Goal: Task Accomplishment & Management: Manage account settings

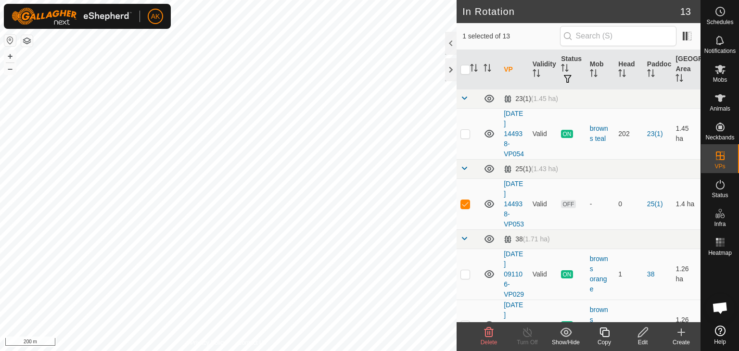
click at [490, 330] on icon at bounding box center [489, 333] width 12 height 12
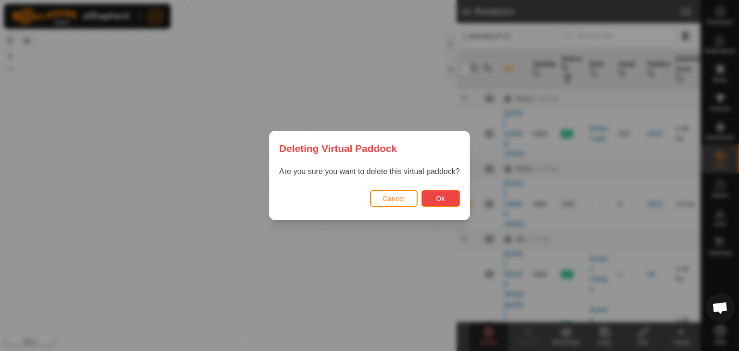
click at [448, 197] on button "Ok" at bounding box center [440, 198] width 38 height 17
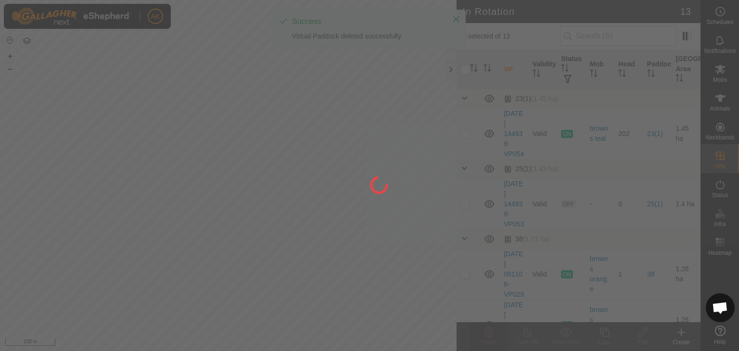
checkbox input "false"
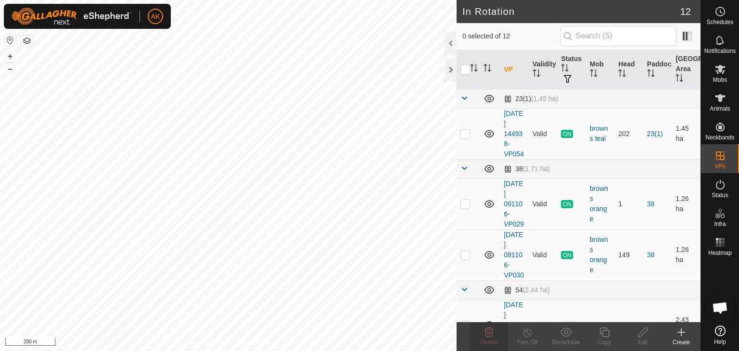
checkbox input "true"
checkbox input "false"
click at [494, 337] on icon at bounding box center [489, 333] width 12 height 12
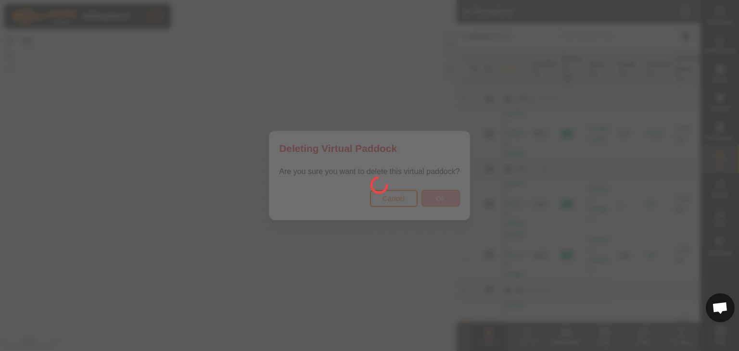
click at [432, 199] on div at bounding box center [369, 175] width 739 height 351
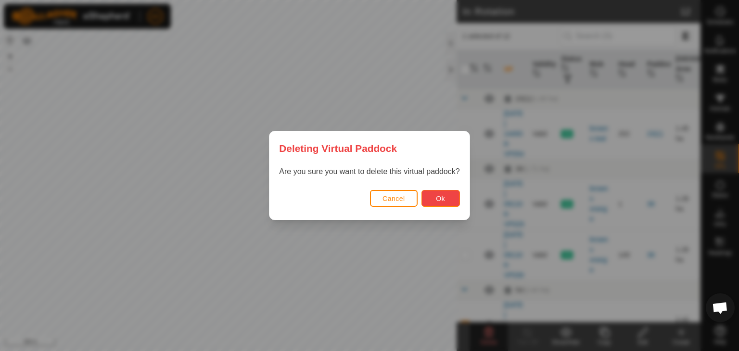
click at [443, 205] on button "Ok" at bounding box center [440, 198] width 38 height 17
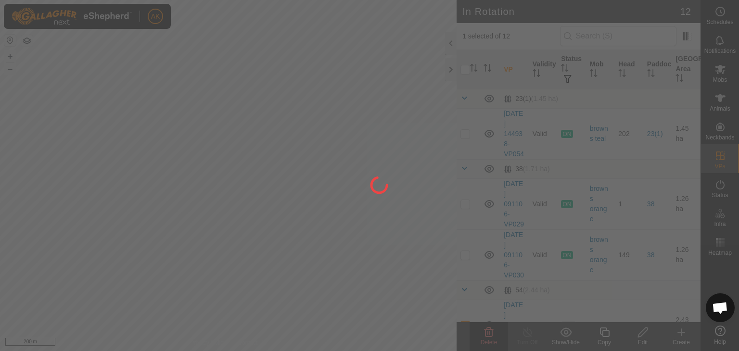
checkbox input "false"
click at [723, 68] on div at bounding box center [369, 175] width 739 height 351
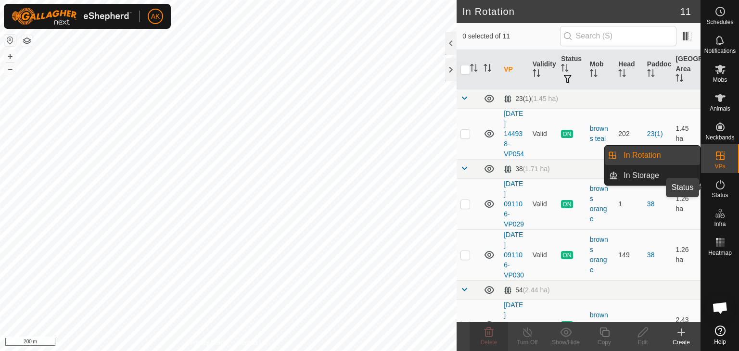
click at [719, 189] on icon at bounding box center [720, 185] width 9 height 10
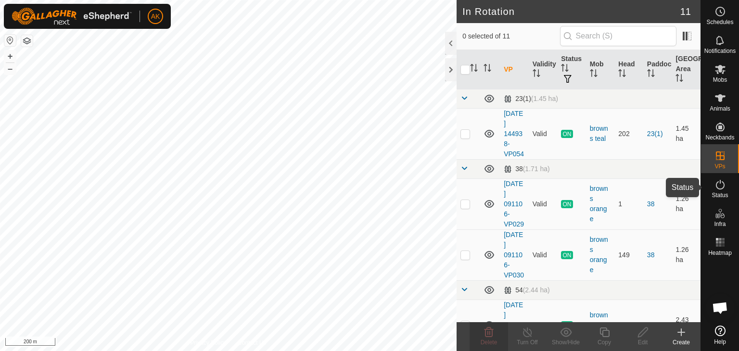
click at [719, 189] on icon at bounding box center [720, 185] width 9 height 10
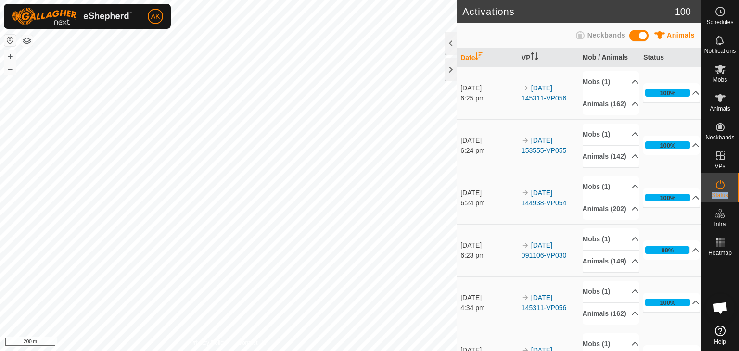
scroll to position [96, 0]
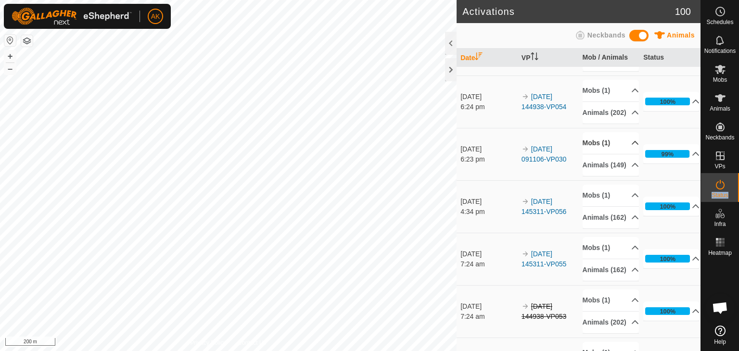
click at [599, 154] on p-accordion-header "Mobs (1)" at bounding box center [611, 143] width 56 height 22
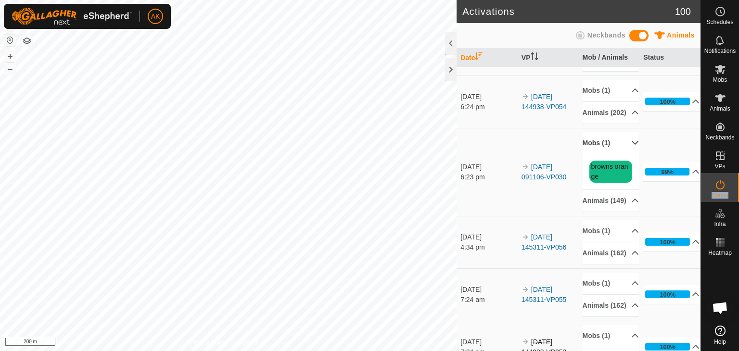
click at [599, 154] on p-accordion-header "Mobs (1)" at bounding box center [611, 143] width 56 height 22
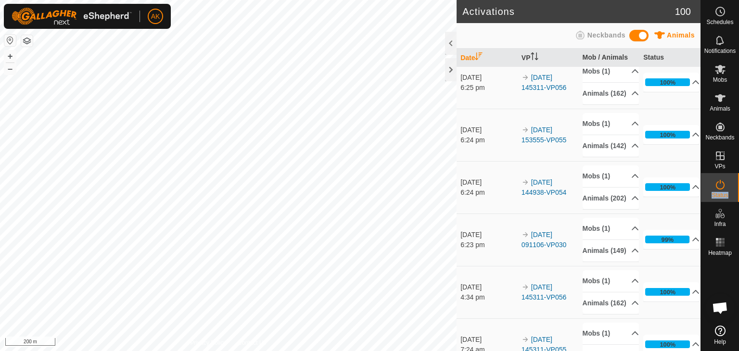
scroll to position [0, 0]
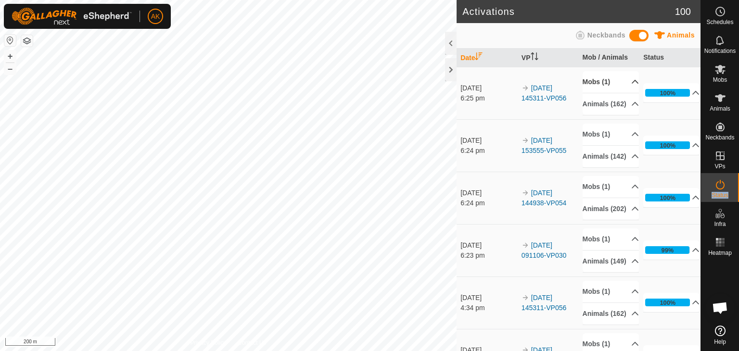
click at [592, 79] on p-accordion-header "Mobs (1)" at bounding box center [611, 82] width 56 height 22
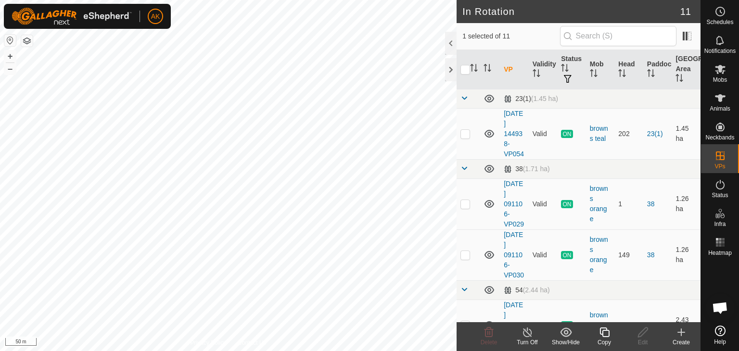
click at [528, 332] on icon at bounding box center [528, 333] width 12 height 12
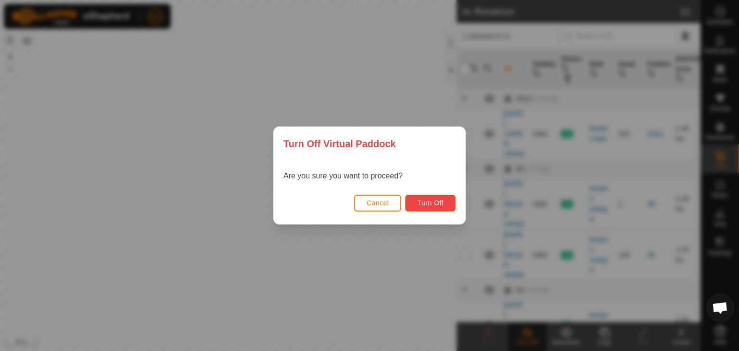
click at [425, 204] on span "Turn Off" at bounding box center [430, 203] width 26 height 8
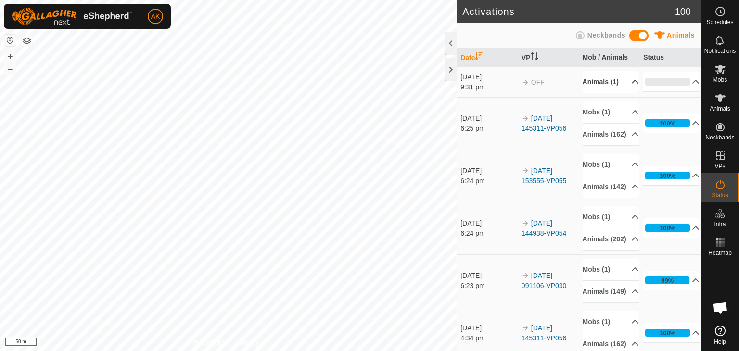
click at [604, 81] on p-accordion-header "Animals (1)" at bounding box center [611, 82] width 56 height 22
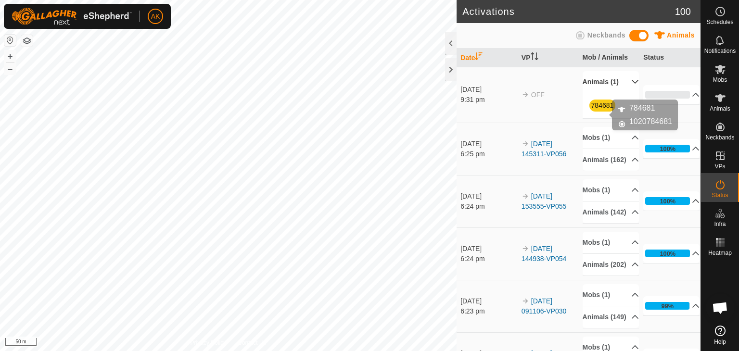
click at [599, 109] on link "784681" at bounding box center [602, 106] width 23 height 8
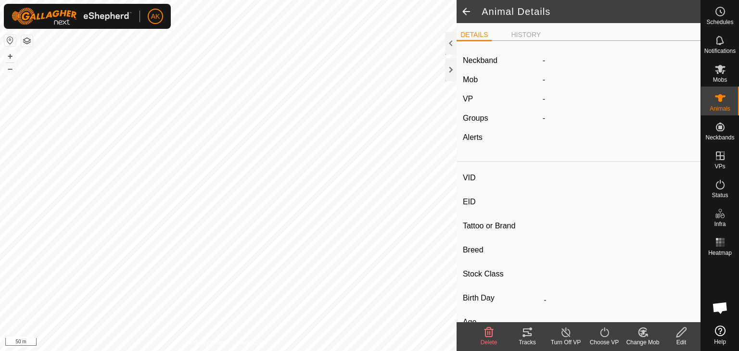
type input "784681"
type input "-"
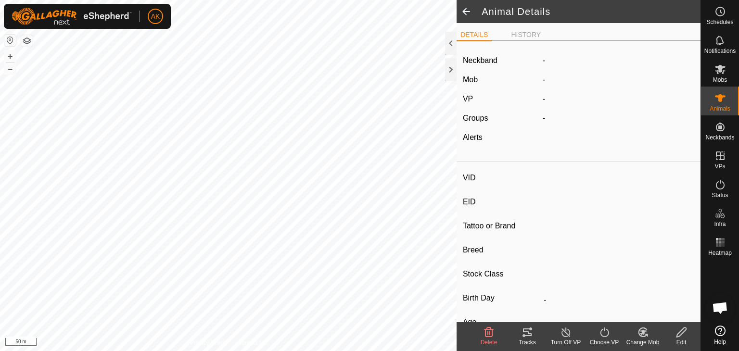
type input "-"
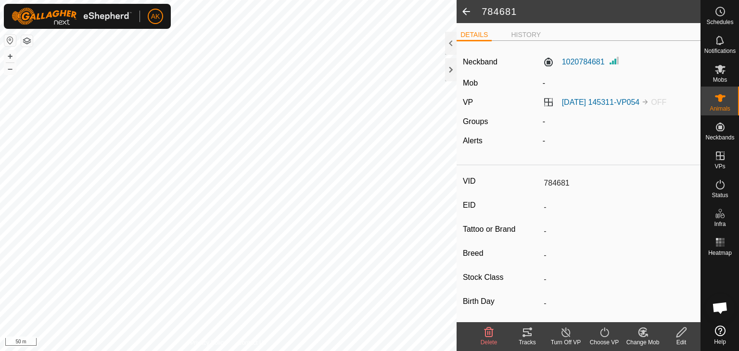
click at [489, 336] on icon at bounding box center [489, 333] width 9 height 10
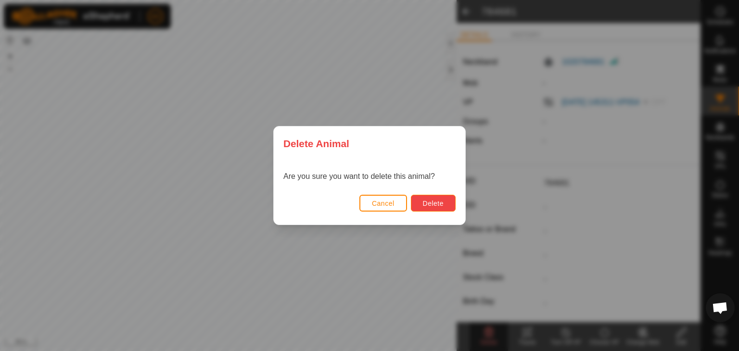
click at [434, 200] on span "Delete" at bounding box center [433, 204] width 21 height 8
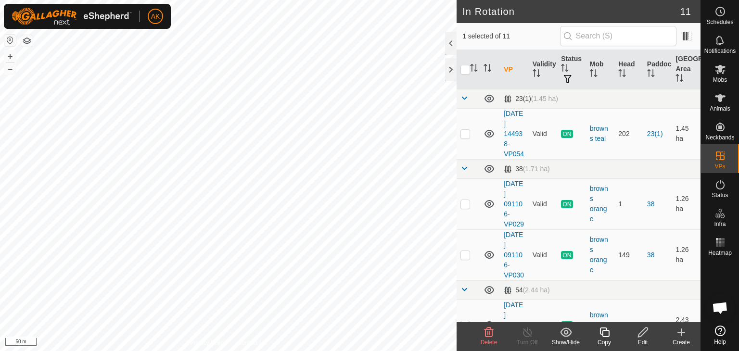
click at [489, 333] on icon at bounding box center [489, 333] width 12 height 12
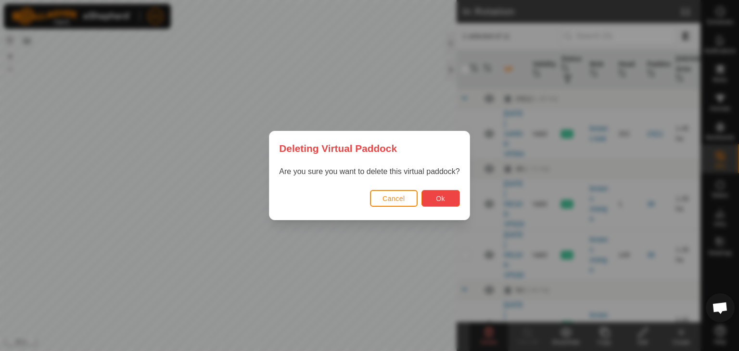
click at [446, 197] on button "Ok" at bounding box center [440, 198] width 38 height 17
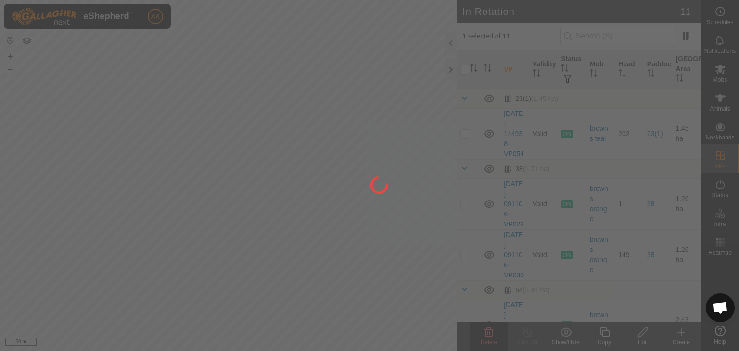
checkbox input "false"
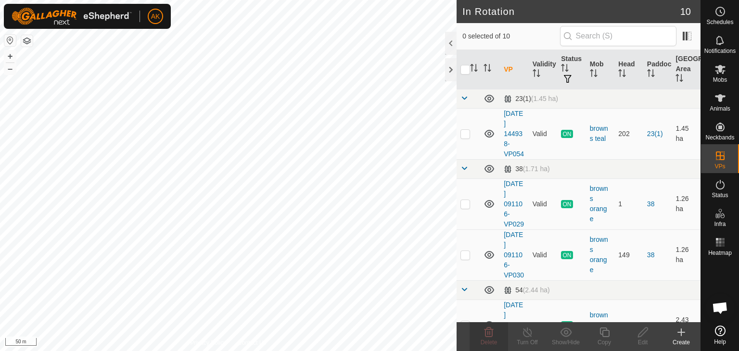
checkbox input "true"
click at [489, 339] on span "Delete" at bounding box center [489, 342] width 17 height 7
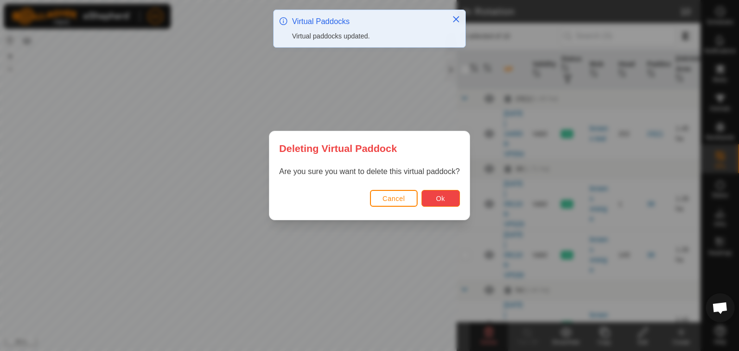
click at [448, 203] on button "Ok" at bounding box center [440, 198] width 38 height 17
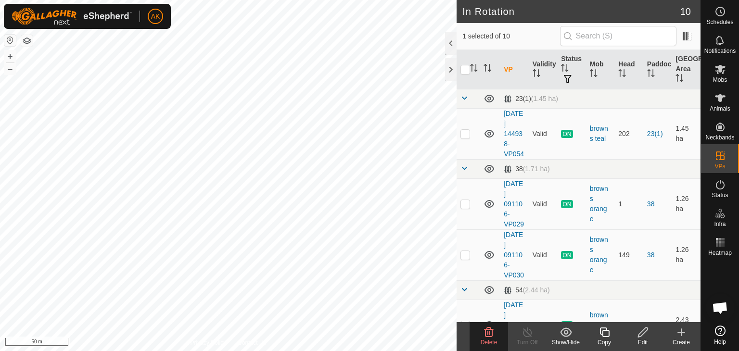
click at [493, 334] on icon at bounding box center [489, 333] width 12 height 12
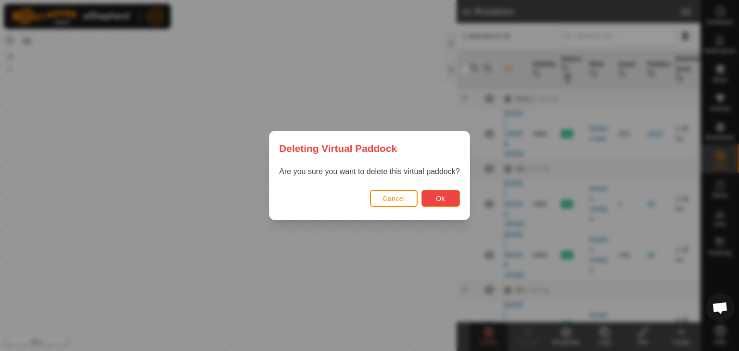
click at [444, 199] on span "Ok" at bounding box center [440, 199] width 9 height 8
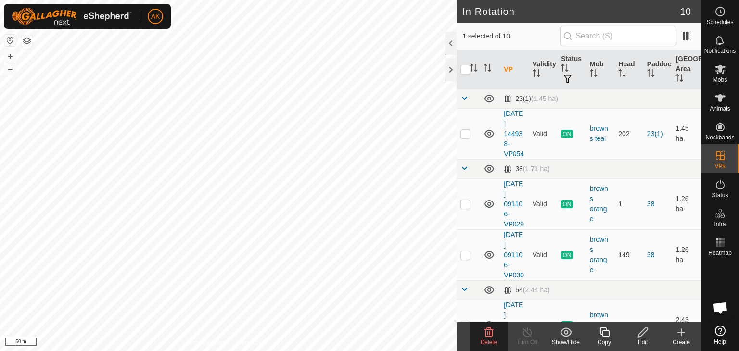
checkbox input "false"
checkbox input "true"
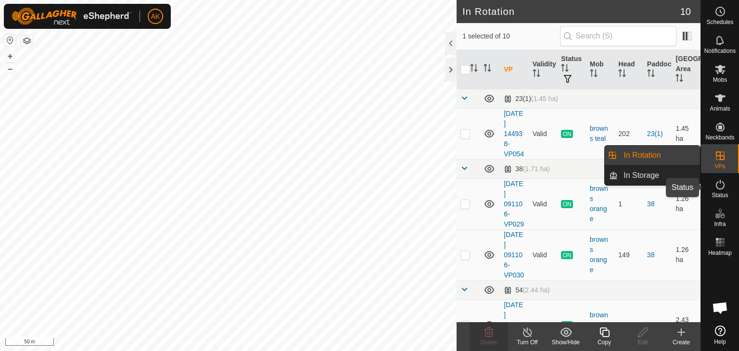
click at [724, 185] on icon at bounding box center [720, 185] width 9 height 10
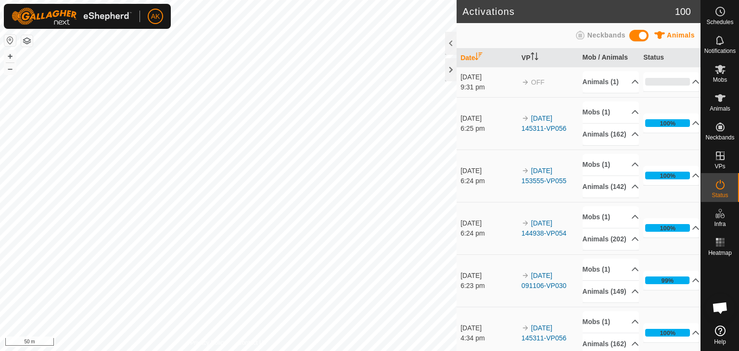
click at [723, 185] on icon at bounding box center [721, 185] width 12 height 12
click at [595, 81] on p-accordion-header "Animals (1)" at bounding box center [611, 82] width 56 height 22
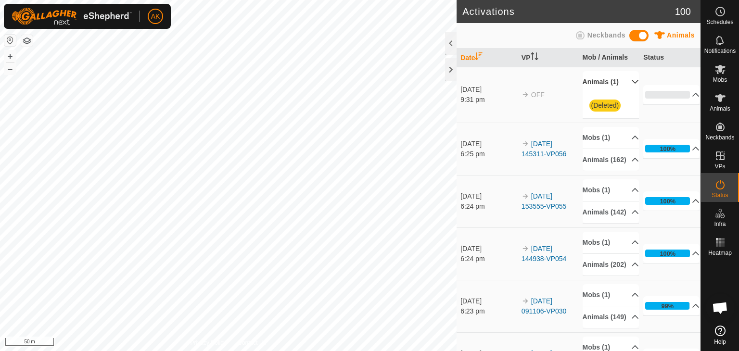
click at [598, 112] on span "(Deleted)" at bounding box center [605, 106] width 32 height 12
click at [23, 37] on button "button" at bounding box center [27, 41] width 12 height 12
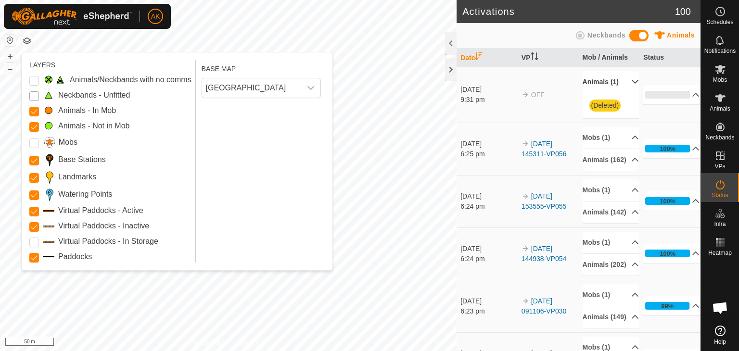
click at [38, 97] on Unfitted "Neckbands - Unfitted" at bounding box center [34, 96] width 10 height 10
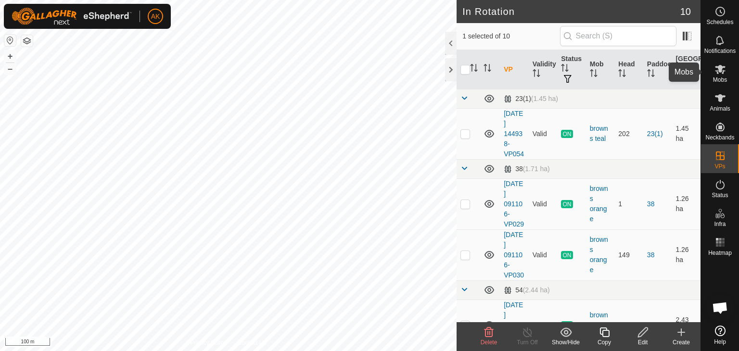
click at [717, 71] on icon at bounding box center [720, 69] width 11 height 9
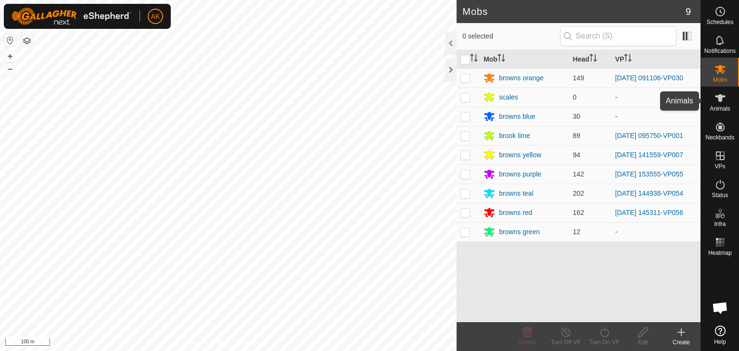
click at [715, 104] on es-animals-svg-icon at bounding box center [720, 97] width 17 height 15
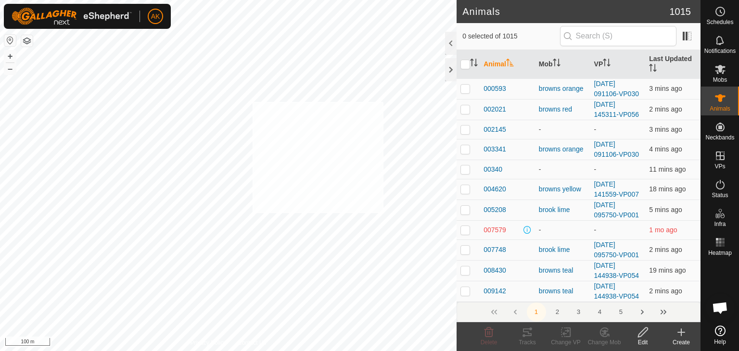
checkbox input "true"
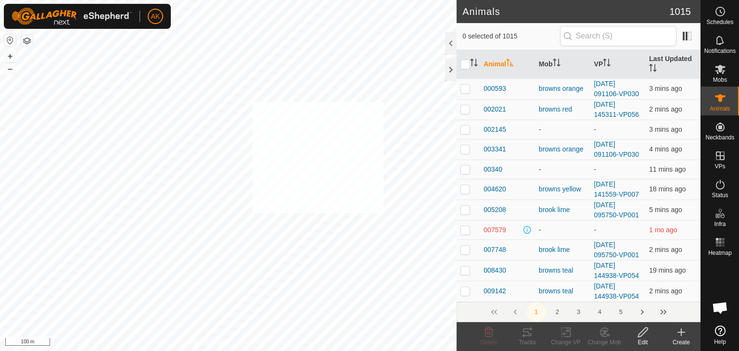
checkbox input "true"
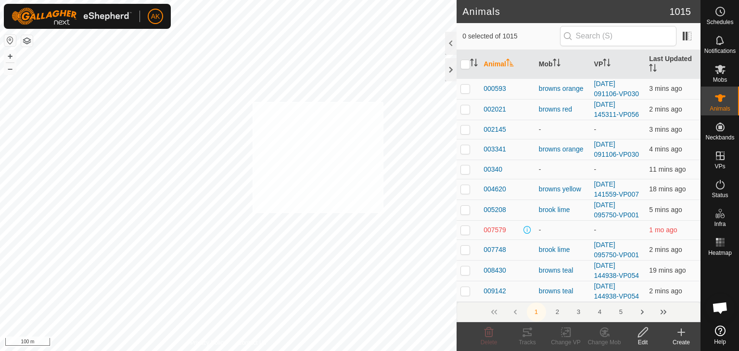
checkbox input "true"
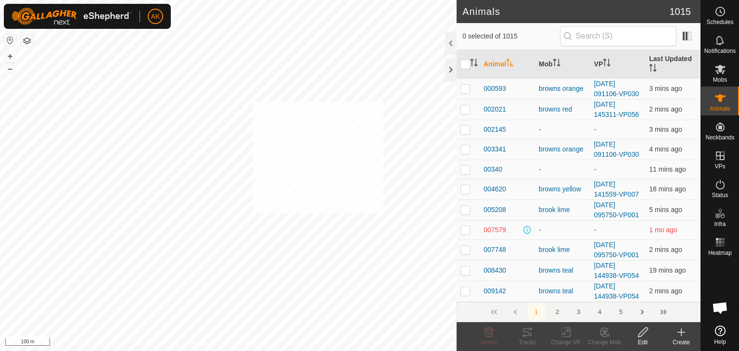
checkbox input "true"
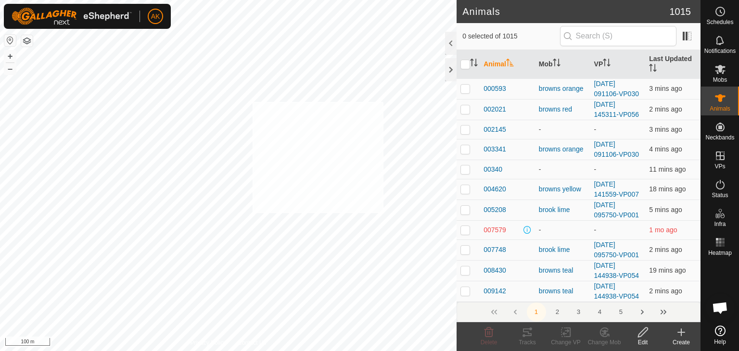
checkbox input "true"
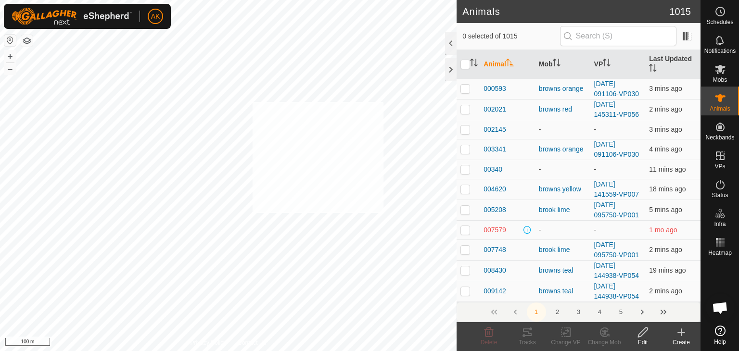
checkbox input "true"
click at [566, 334] on icon at bounding box center [566, 333] width 12 height 12
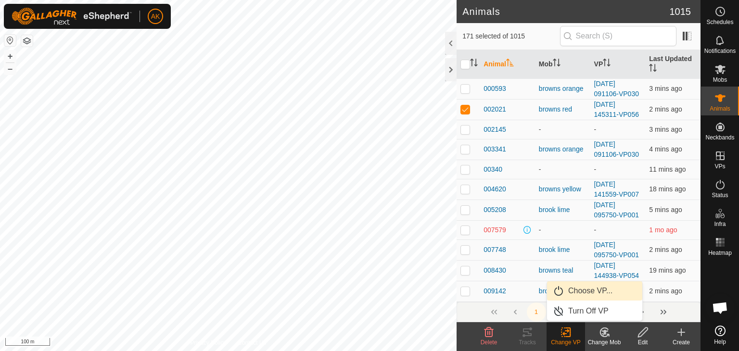
click at [578, 292] on link "Choose VP..." at bounding box center [594, 290] width 95 height 19
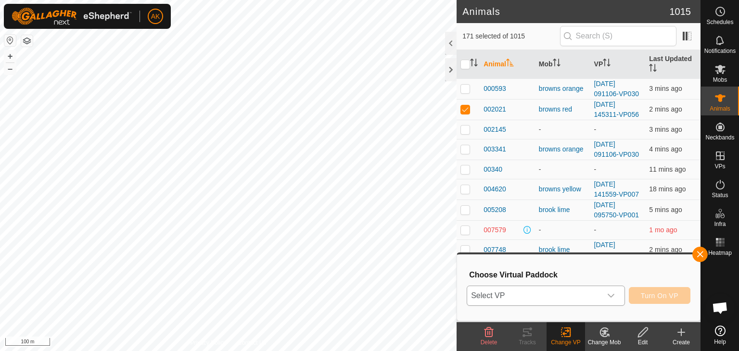
click at [568, 289] on span "Select VP" at bounding box center [534, 295] width 134 height 19
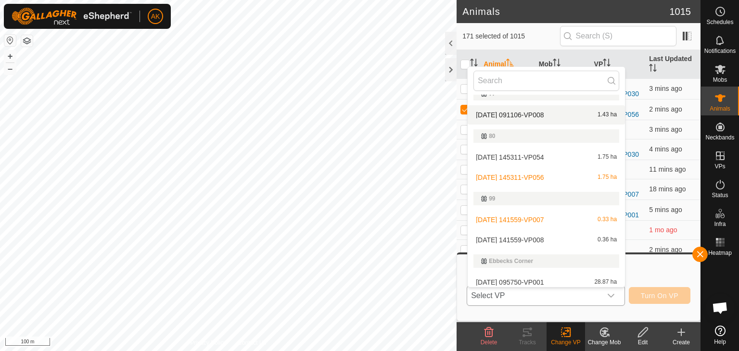
scroll to position [164, 0]
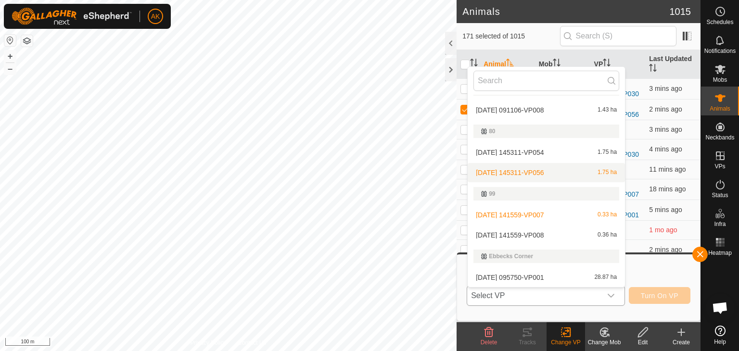
click at [518, 168] on li "2025-09-06 145311-VP056 1.75 ha" at bounding box center [546, 172] width 157 height 19
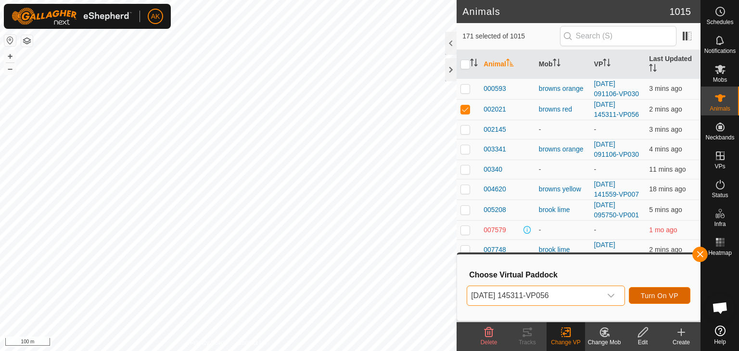
click at [647, 297] on span "Turn On VP" at bounding box center [660, 296] width 38 height 8
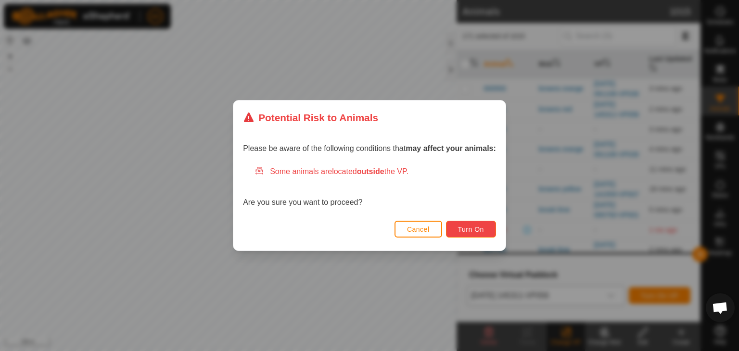
click at [474, 230] on span "Turn On" at bounding box center [471, 230] width 26 height 8
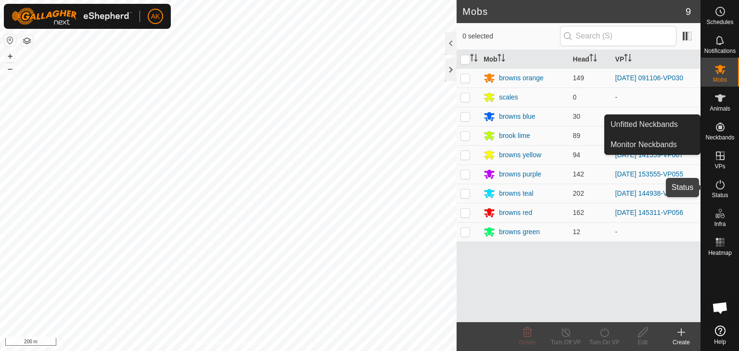
click at [721, 186] on icon at bounding box center [721, 185] width 12 height 12
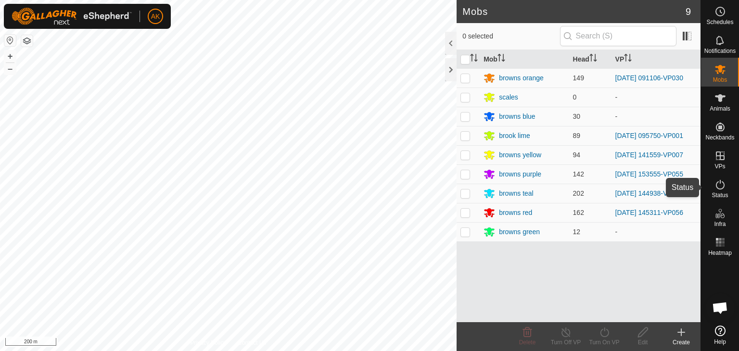
click at [721, 186] on icon at bounding box center [721, 185] width 12 height 12
click at [719, 186] on icon at bounding box center [721, 185] width 12 height 12
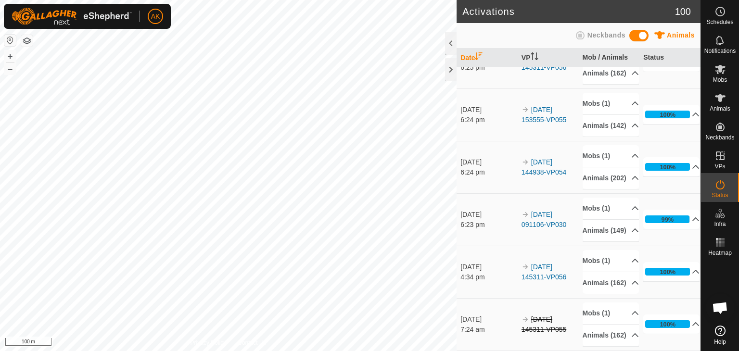
scroll to position [96, 0]
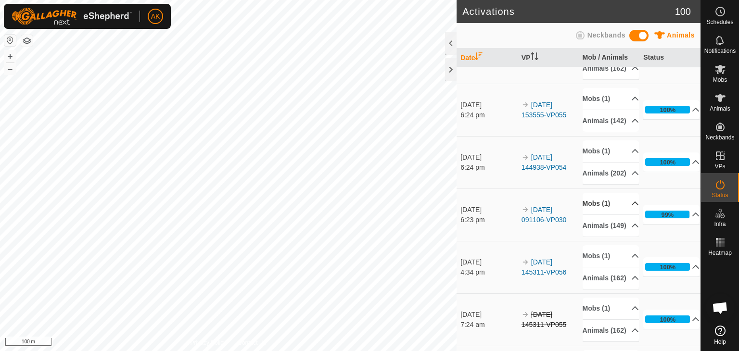
click at [600, 215] on p-accordion-header "Mobs (1)" at bounding box center [611, 204] width 56 height 22
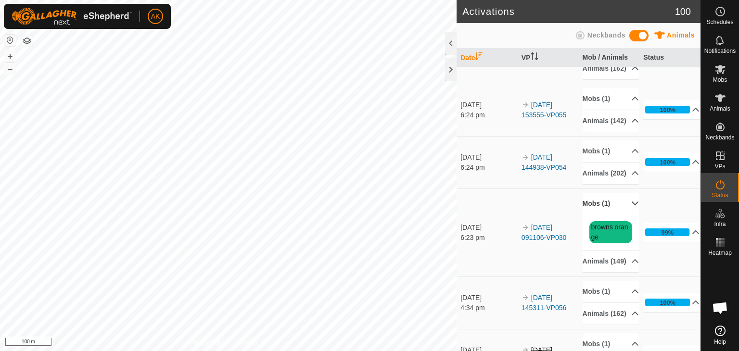
click at [600, 215] on p-accordion-header "Mobs (1)" at bounding box center [611, 204] width 56 height 22
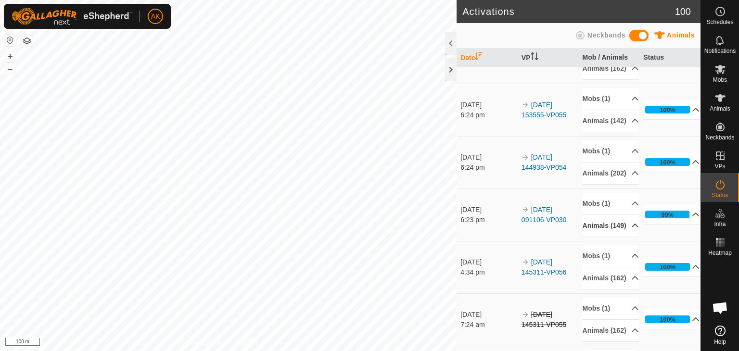
click at [598, 237] on p-accordion-header "Animals (149)" at bounding box center [611, 226] width 56 height 22
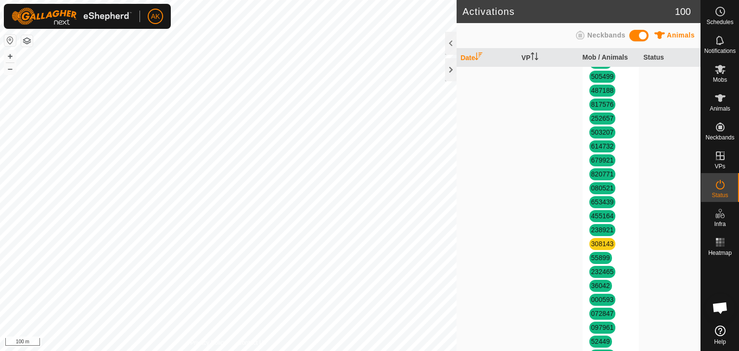
scroll to position [866, 0]
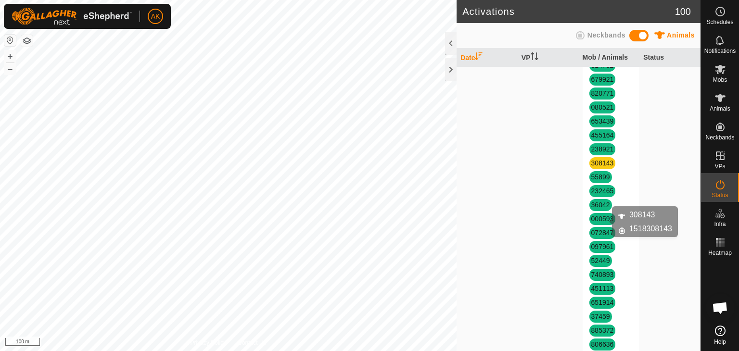
click at [595, 167] on link "308143" at bounding box center [602, 163] width 23 height 8
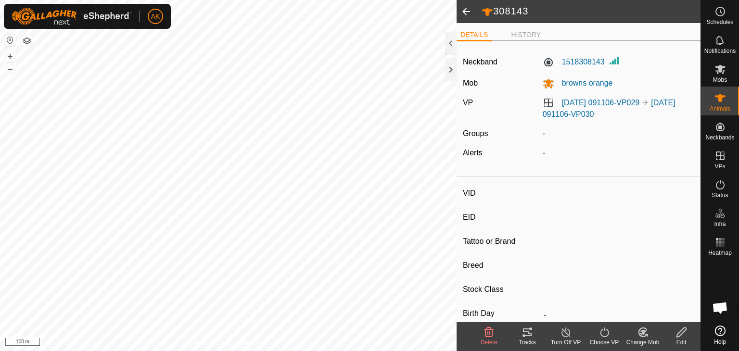
type input "308143"
type input "-"
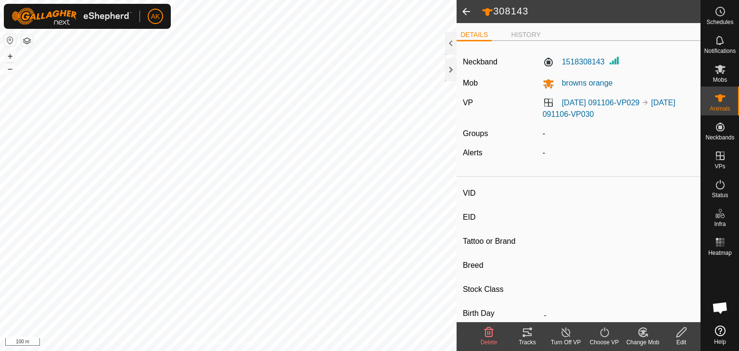
type input "-"
click at [565, 333] on icon at bounding box center [566, 333] width 12 height 12
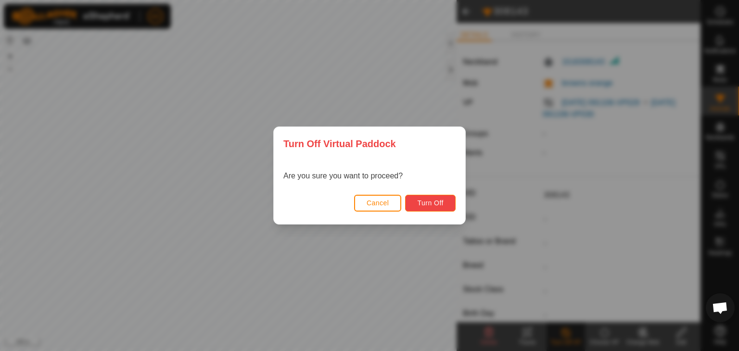
click at [427, 201] on span "Turn Off" at bounding box center [430, 203] width 26 height 8
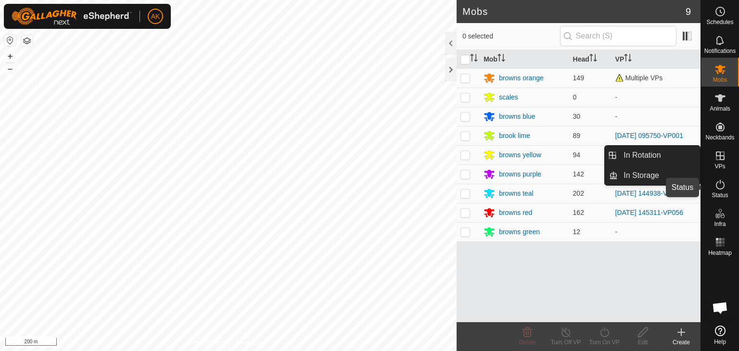
click at [720, 185] on icon at bounding box center [721, 185] width 12 height 12
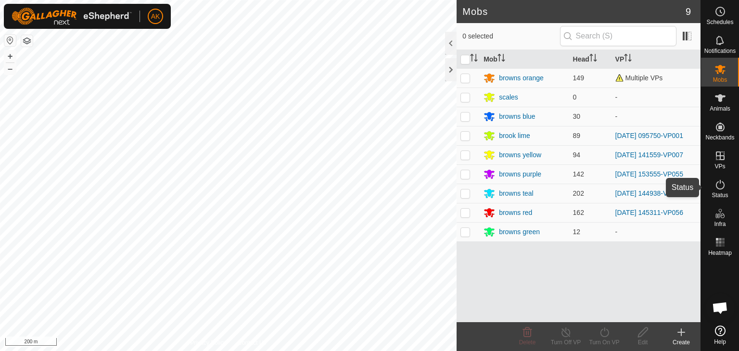
click at [720, 185] on icon at bounding box center [721, 185] width 12 height 12
click at [721, 187] on icon at bounding box center [721, 185] width 12 height 12
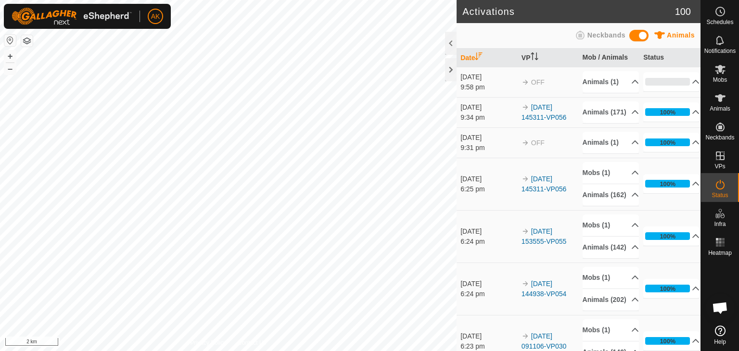
click at [721, 187] on icon at bounding box center [721, 185] width 12 height 12
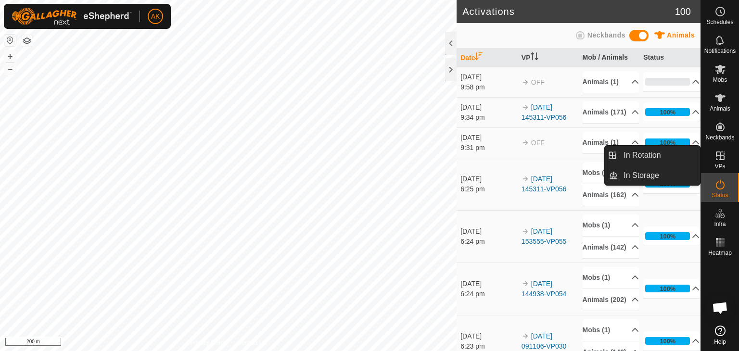
click at [717, 155] on icon at bounding box center [720, 156] width 9 height 9
click at [634, 156] on link "In Rotation" at bounding box center [659, 155] width 82 height 19
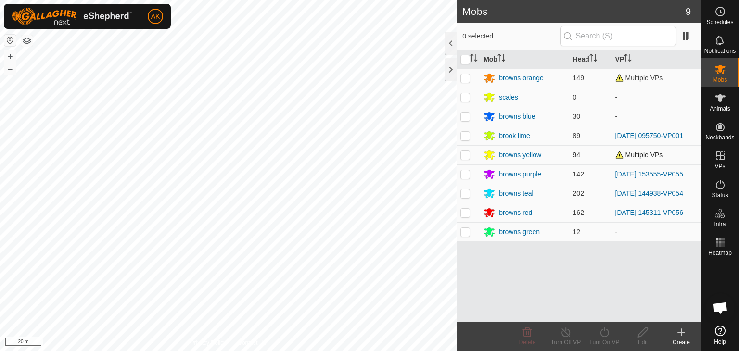
click at [467, 155] on p-checkbox at bounding box center [465, 155] width 10 height 8
checkbox input "true"
click at [606, 333] on icon at bounding box center [605, 333] width 12 height 12
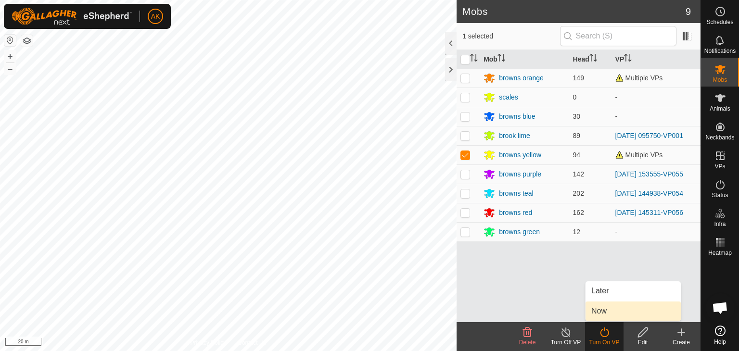
click at [606, 310] on link "Now" at bounding box center [633, 311] width 95 height 19
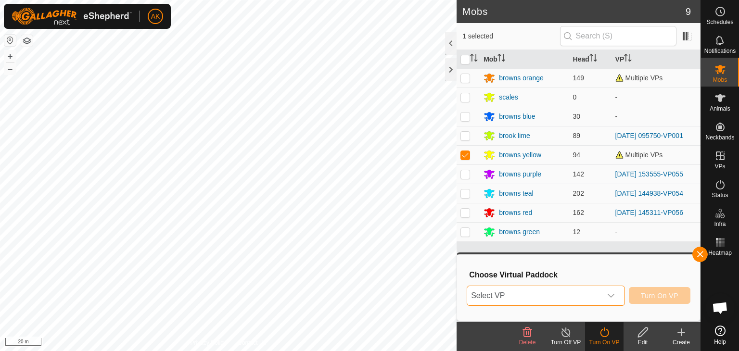
click at [545, 288] on span "Select VP" at bounding box center [534, 295] width 134 height 19
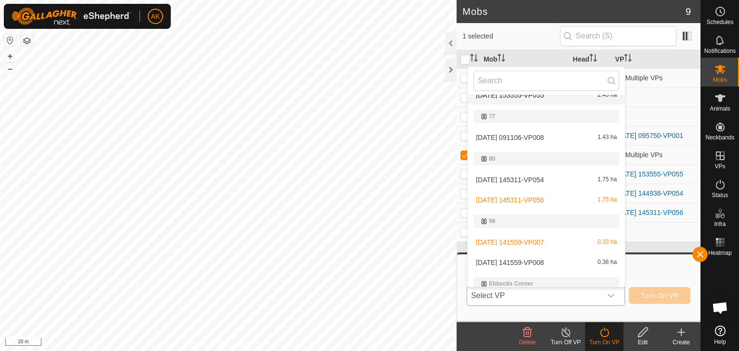
scroll to position [144, 0]
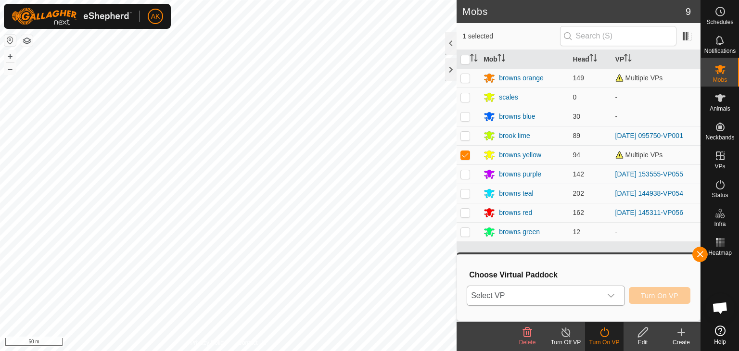
click at [611, 296] on icon "dropdown trigger" at bounding box center [611, 296] width 8 height 8
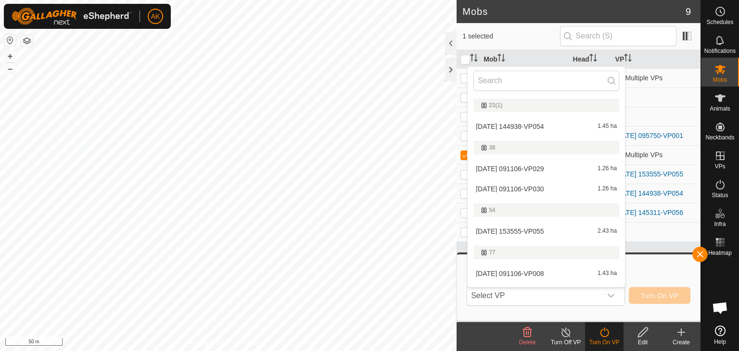
scroll to position [164, 0]
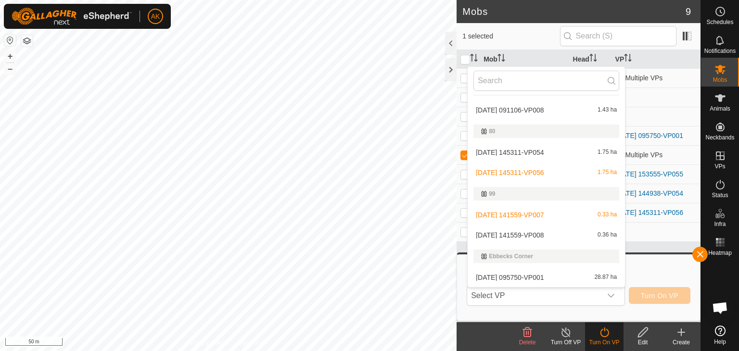
click at [501, 213] on li "2025-09-27 141559-VP007 0.33 ha" at bounding box center [546, 214] width 157 height 19
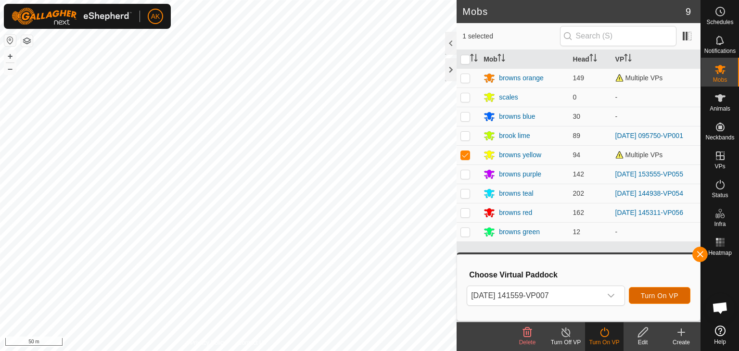
click at [643, 296] on span "Turn On VP" at bounding box center [660, 296] width 38 height 8
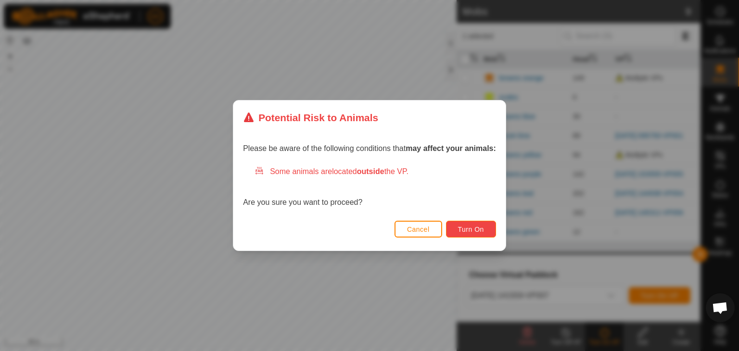
click at [467, 226] on span "Turn On" at bounding box center [471, 230] width 26 height 8
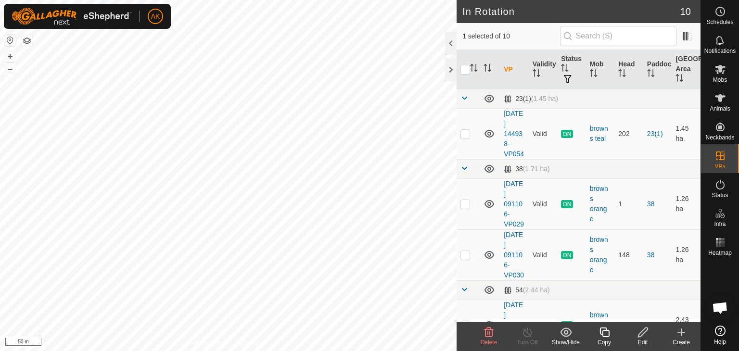
click at [485, 333] on icon at bounding box center [489, 333] width 9 height 10
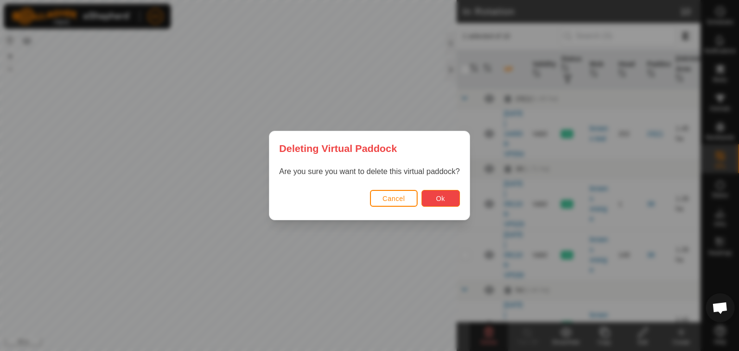
click at [434, 196] on button "Ok" at bounding box center [440, 198] width 38 height 17
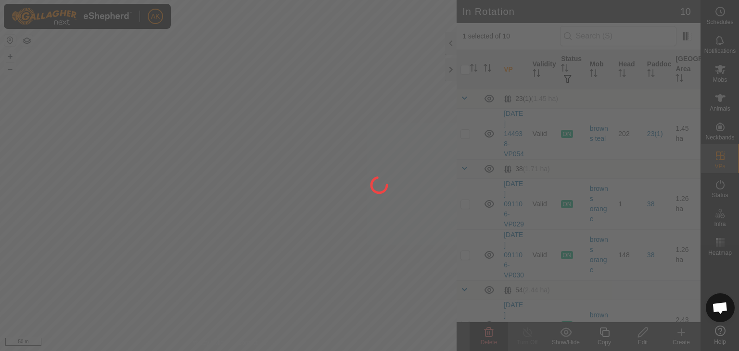
checkbox input "false"
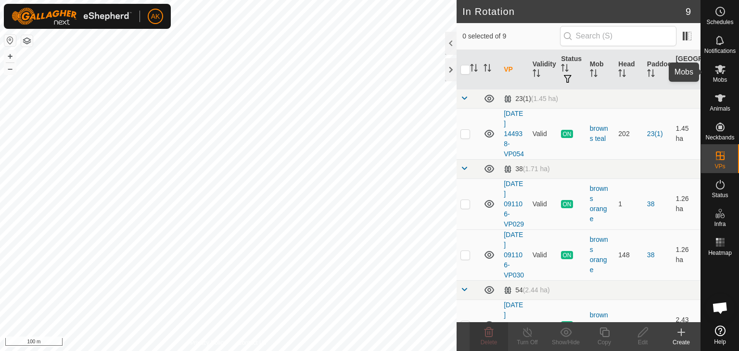
click at [725, 72] on div "AK Schedules Notifications Mobs Animals Neckbands VPs Status Infra Heatmap Help…" at bounding box center [369, 175] width 739 height 351
click at [722, 70] on icon at bounding box center [721, 70] width 12 height 12
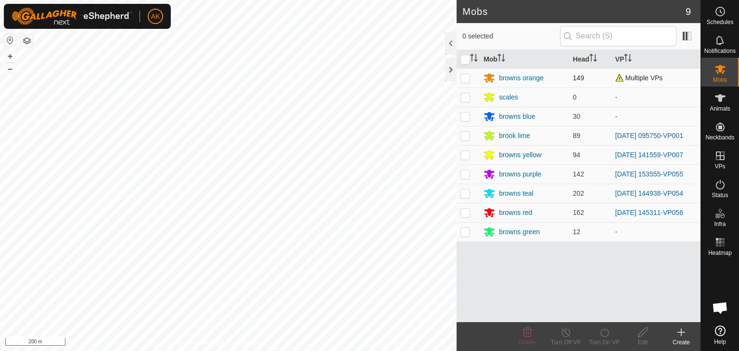
click at [468, 76] on p-checkbox at bounding box center [465, 78] width 10 height 8
checkbox input "true"
click at [605, 332] on icon at bounding box center [605, 333] width 12 height 12
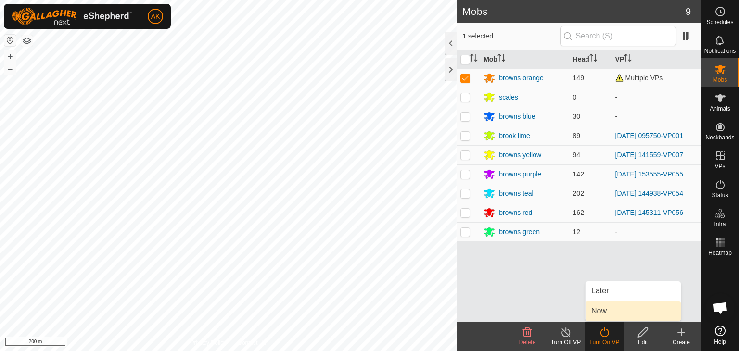
click at [604, 316] on link "Now" at bounding box center [633, 311] width 95 height 19
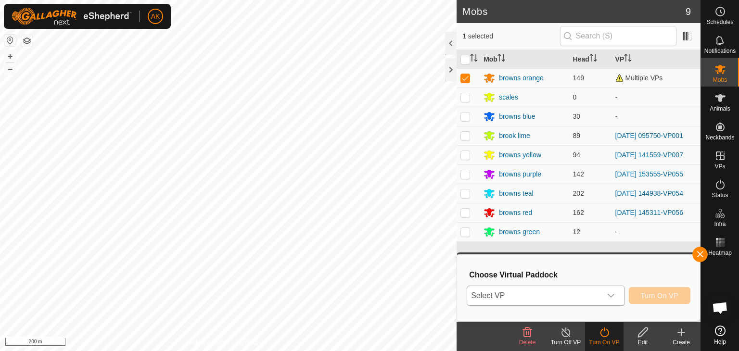
click at [581, 295] on span "Select VP" at bounding box center [534, 295] width 134 height 19
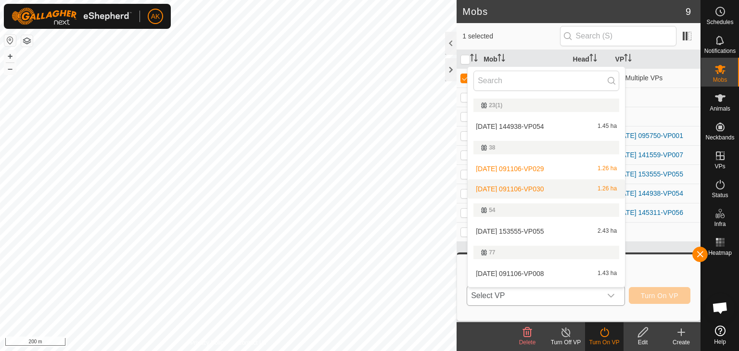
click at [540, 184] on li "2025-09-18 091106-VP030 1.26 ha" at bounding box center [546, 188] width 157 height 19
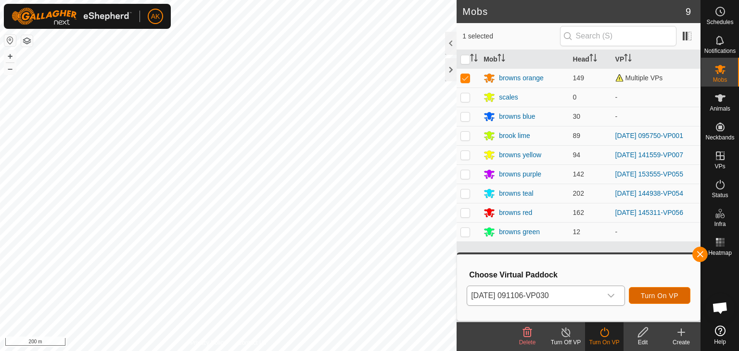
click at [662, 297] on span "Turn On VP" at bounding box center [660, 296] width 38 height 8
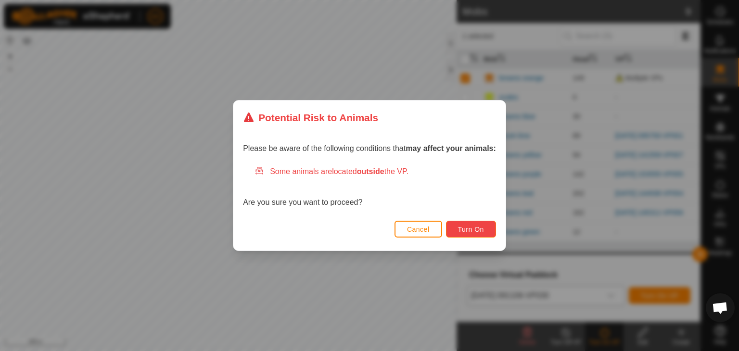
click at [467, 223] on button "Turn On" at bounding box center [471, 229] width 50 height 17
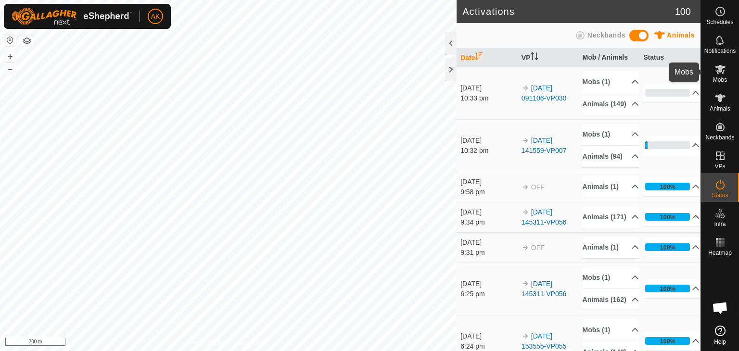
click at [720, 71] on icon at bounding box center [720, 69] width 11 height 9
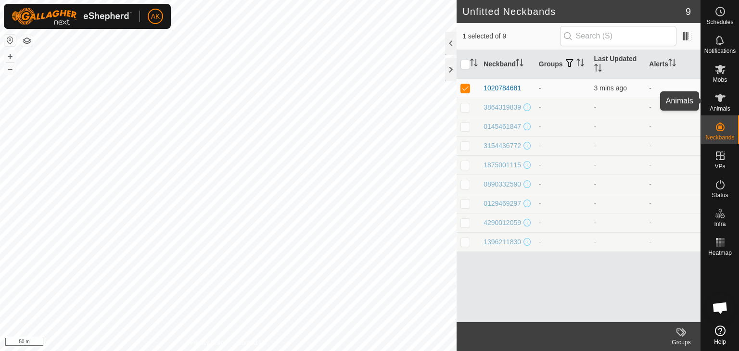
click at [725, 97] on icon at bounding box center [721, 98] width 12 height 12
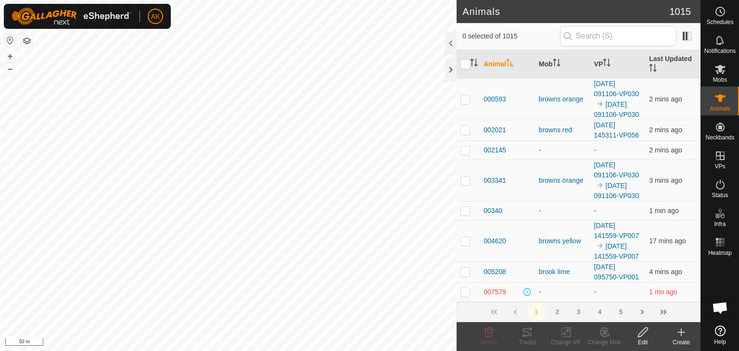
click at [642, 338] on div "Edit" at bounding box center [643, 342] width 38 height 9
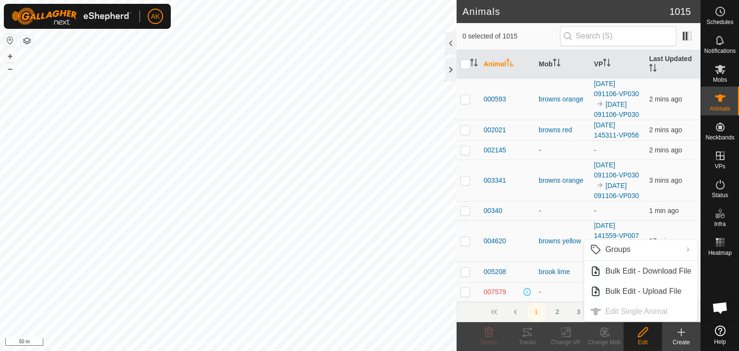
click at [676, 334] on icon at bounding box center [682, 333] width 12 height 12
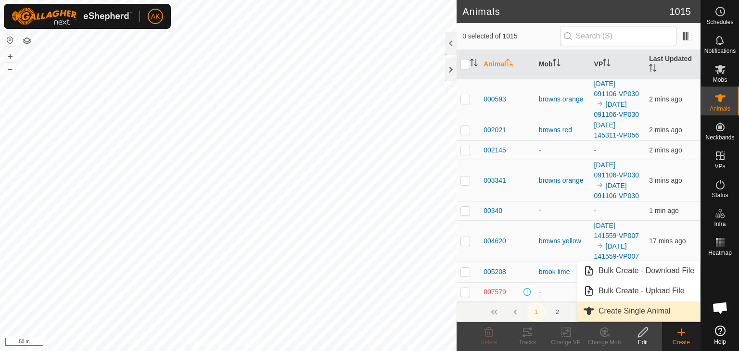
click at [643, 311] on link "Create Single Animal" at bounding box center [638, 311] width 123 height 19
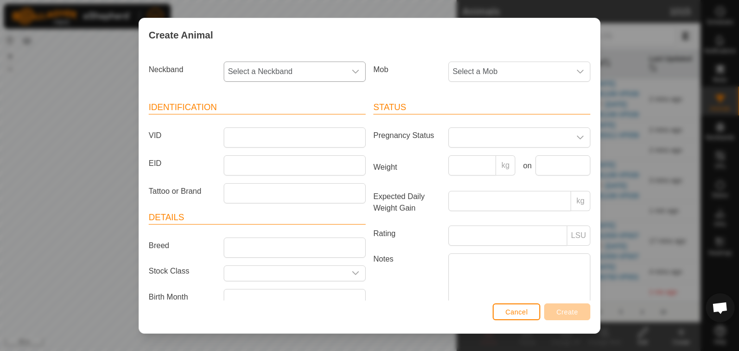
click at [259, 68] on span "Select a Neckband" at bounding box center [285, 71] width 122 height 19
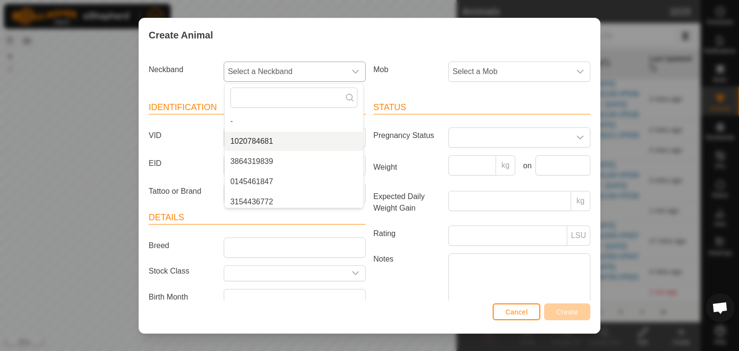
click at [268, 141] on li "1020784681" at bounding box center [294, 141] width 139 height 19
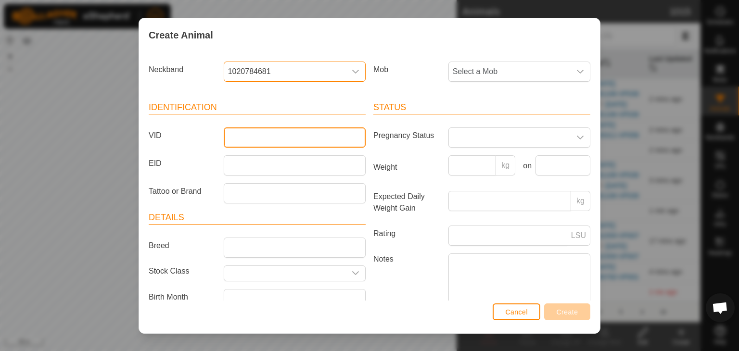
click at [252, 141] on input "VID" at bounding box center [295, 138] width 142 height 20
type input "784681"
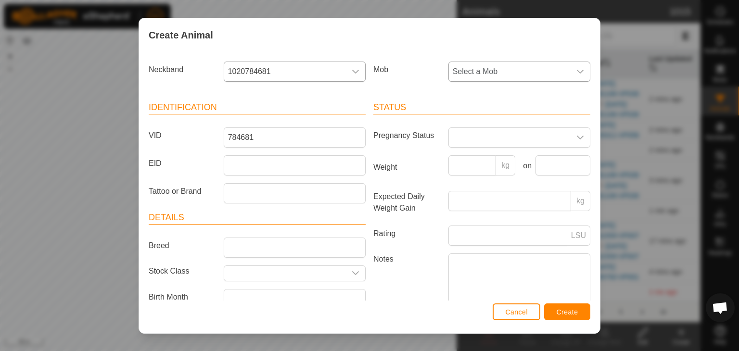
click at [473, 66] on span "Select a Mob" at bounding box center [510, 71] width 122 height 19
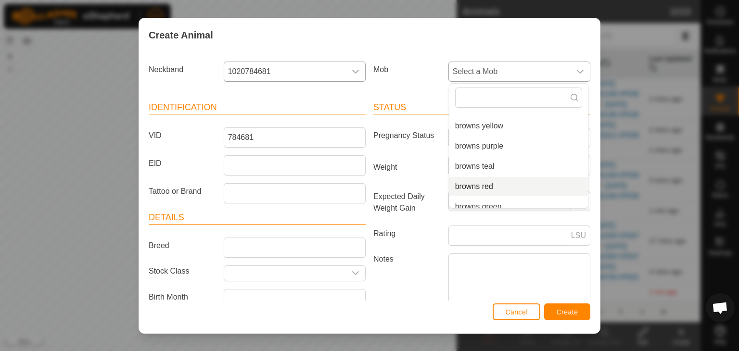
click at [469, 185] on li "browns red" at bounding box center [518, 186] width 139 height 19
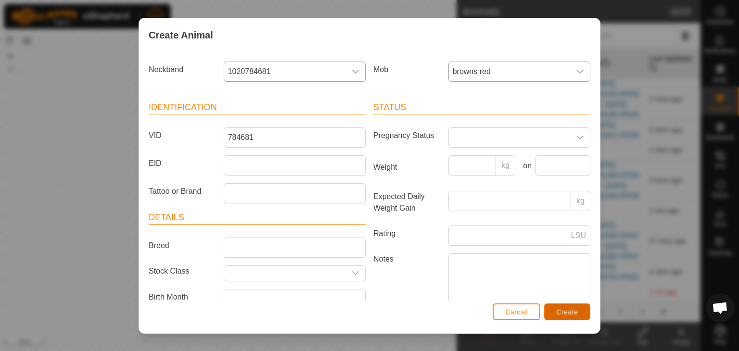
click at [562, 315] on span "Create" at bounding box center [568, 312] width 22 height 8
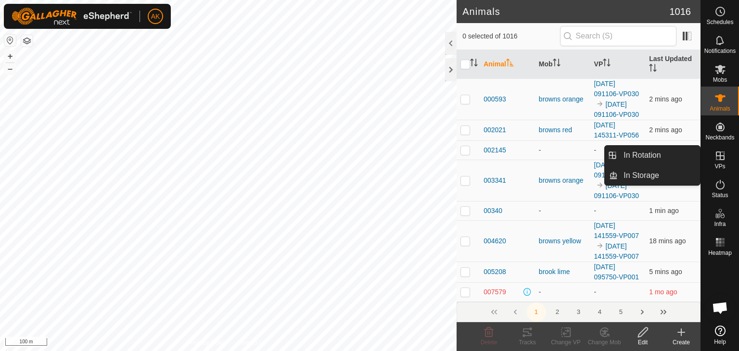
click at [718, 162] on es-virtualpaddocks-svg-icon at bounding box center [720, 155] width 17 height 15
click at [651, 156] on link "In Rotation" at bounding box center [659, 155] width 82 height 19
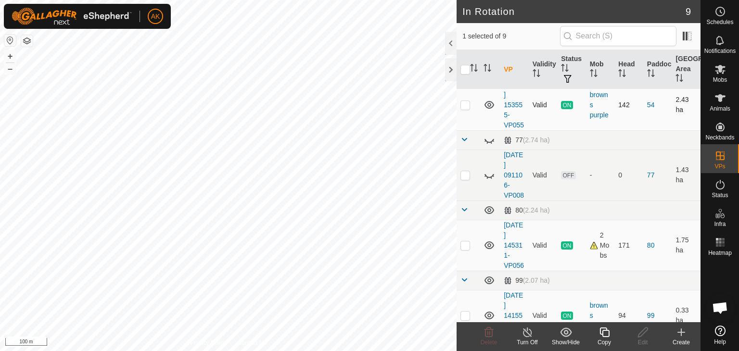
scroll to position [241, 0]
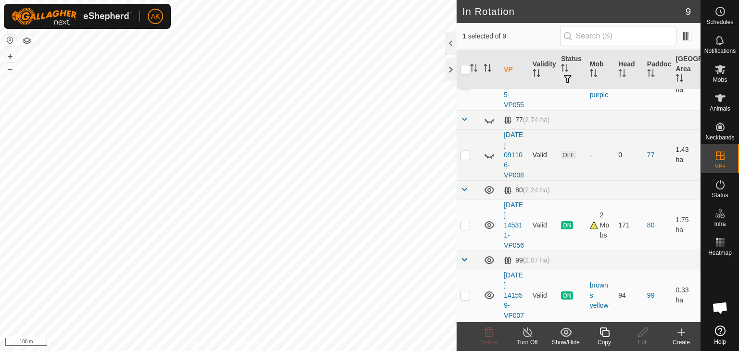
click at [493, 161] on icon at bounding box center [490, 155] width 12 height 12
click at [464, 159] on p-checkbox at bounding box center [465, 155] width 10 height 8
checkbox input "true"
click at [529, 333] on icon at bounding box center [528, 333] width 12 height 12
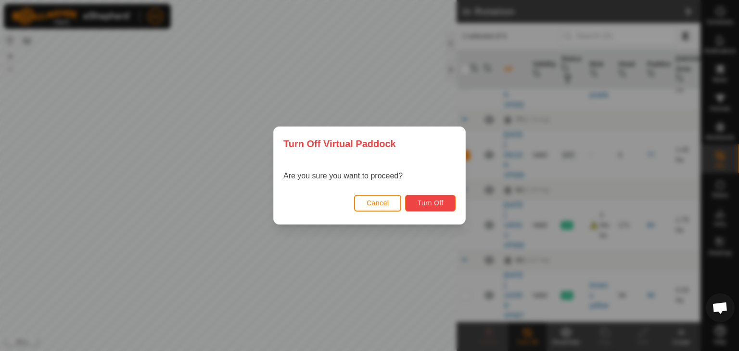
click at [432, 204] on span "Turn Off" at bounding box center [430, 203] width 26 height 8
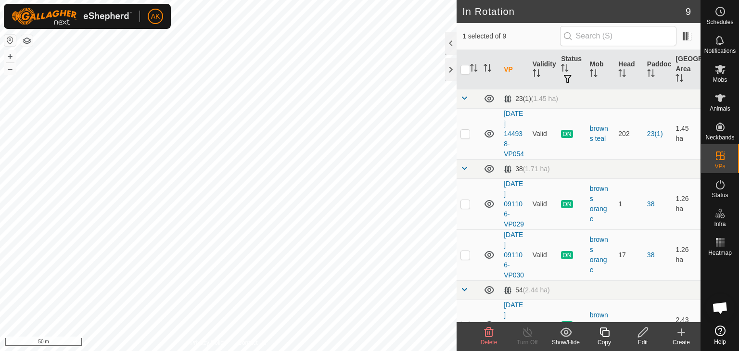
click at [484, 333] on icon at bounding box center [489, 333] width 12 height 12
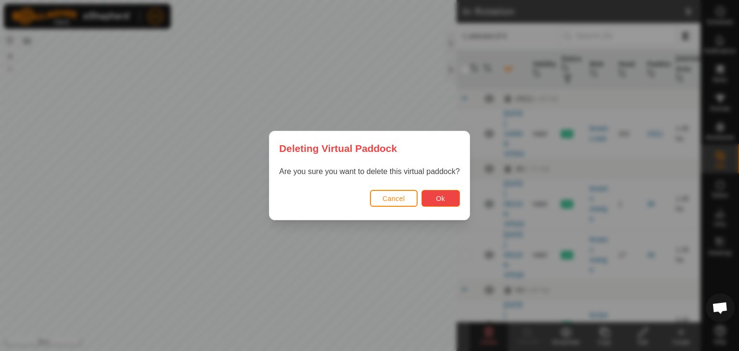
click at [448, 195] on button "Ok" at bounding box center [440, 198] width 38 height 17
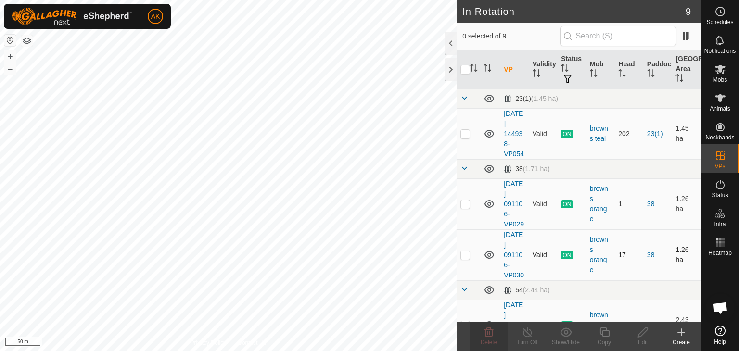
checkbox input "true"
click at [720, 77] on span "Mobs" at bounding box center [720, 80] width 14 height 6
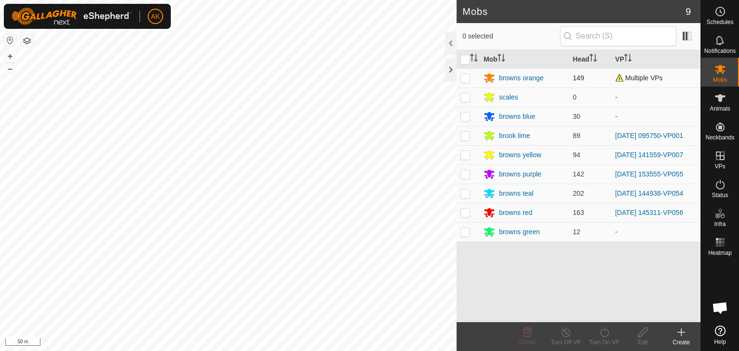
click at [464, 76] on p-checkbox at bounding box center [465, 78] width 10 height 8
checkbox input "true"
click at [563, 332] on icon at bounding box center [566, 333] width 12 height 12
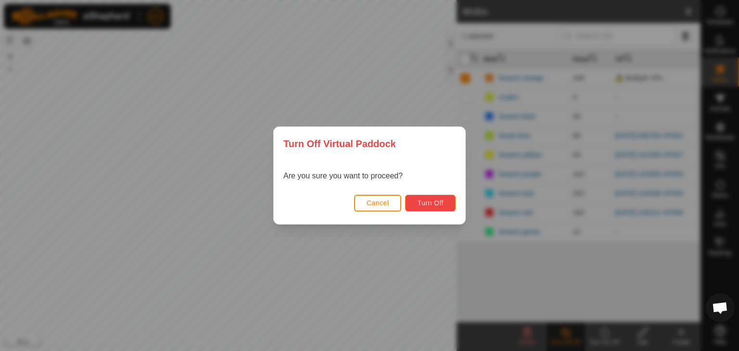
click at [445, 200] on button "Turn Off" at bounding box center [430, 203] width 51 height 17
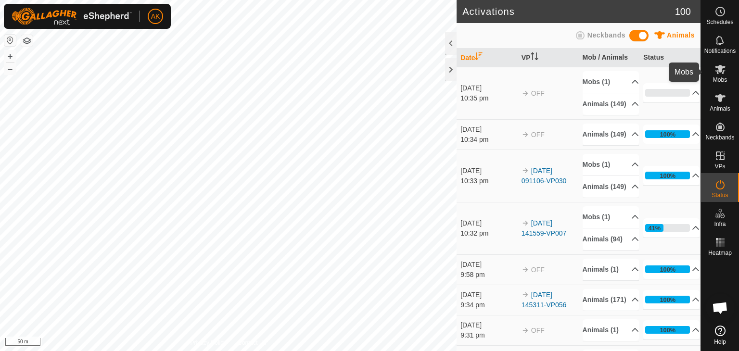
click at [720, 68] on icon at bounding box center [720, 69] width 11 height 9
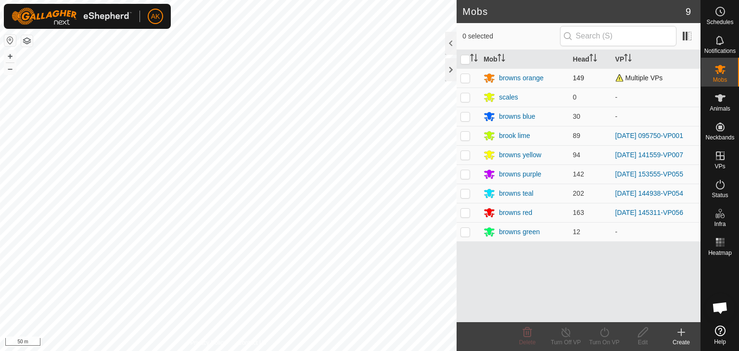
click at [466, 80] on p-checkbox at bounding box center [465, 78] width 10 height 8
checkbox input "true"
click at [609, 336] on icon at bounding box center [605, 333] width 12 height 12
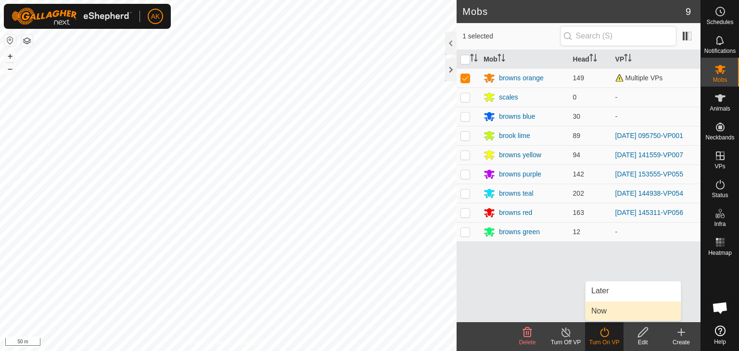
click at [602, 318] on link "Now" at bounding box center [633, 311] width 95 height 19
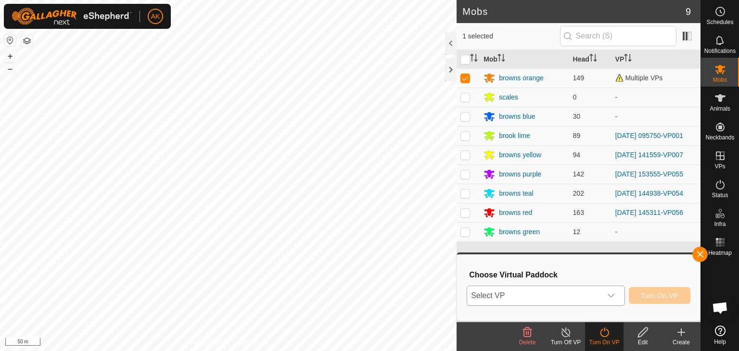
click at [602, 300] on div "dropdown trigger" at bounding box center [610, 295] width 19 height 19
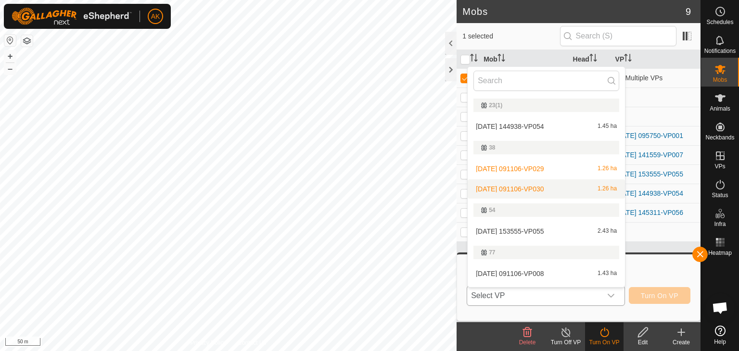
click at [542, 185] on li "2025-09-18 091106-VP030 1.26 ha" at bounding box center [546, 188] width 157 height 19
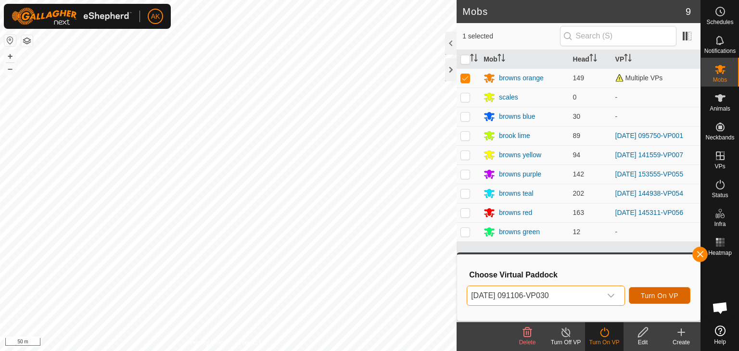
click at [658, 296] on span "Turn On VP" at bounding box center [660, 296] width 38 height 8
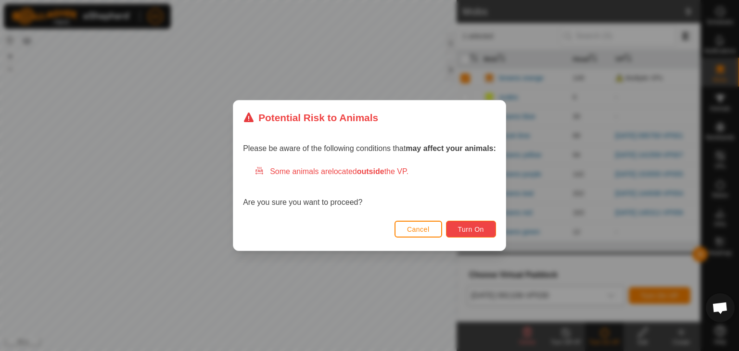
click at [465, 232] on span "Turn On" at bounding box center [471, 230] width 26 height 8
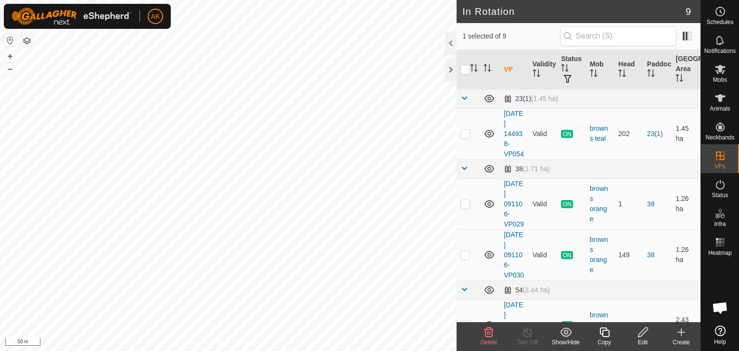
click at [562, 333] on icon at bounding box center [566, 333] width 12 height 12
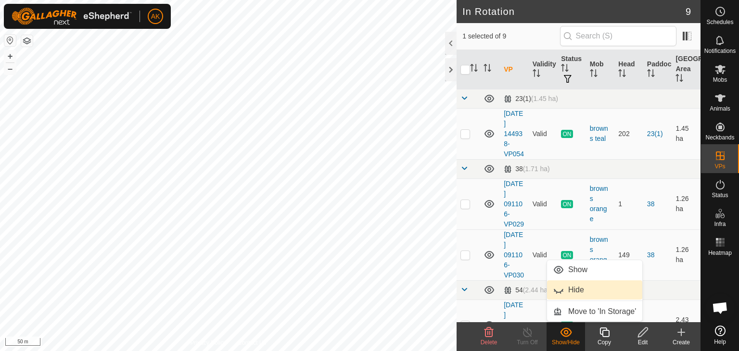
click at [572, 289] on link "Hide" at bounding box center [594, 290] width 95 height 19
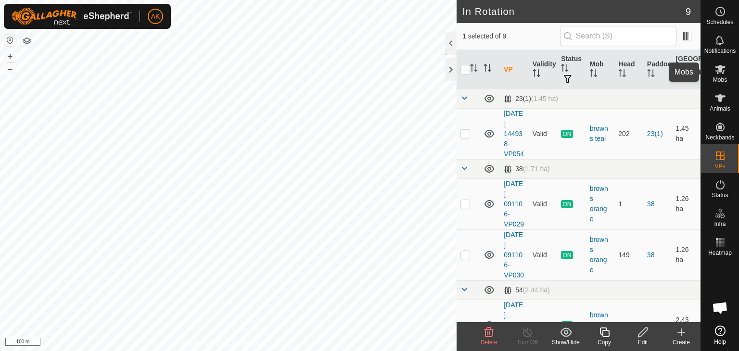
click at [718, 70] on icon at bounding box center [721, 70] width 12 height 12
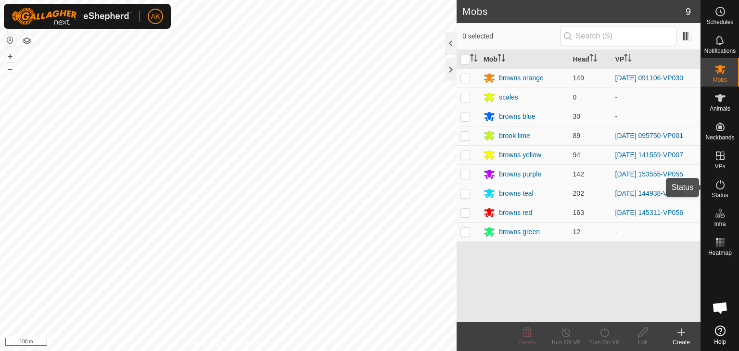
click at [718, 189] on icon at bounding box center [720, 185] width 9 height 10
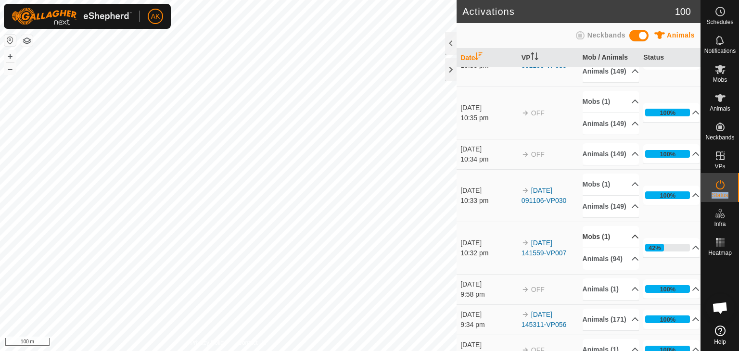
scroll to position [96, 0]
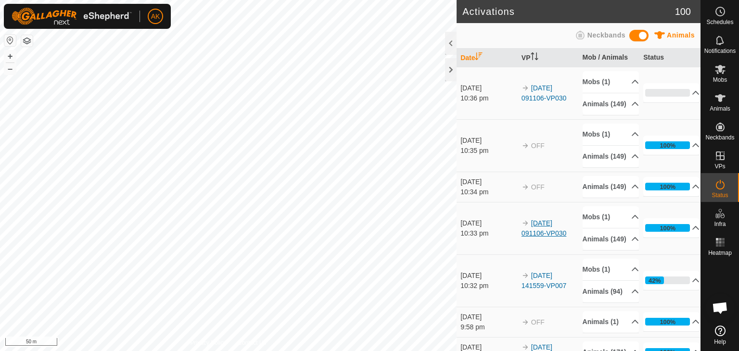
scroll to position [96, 0]
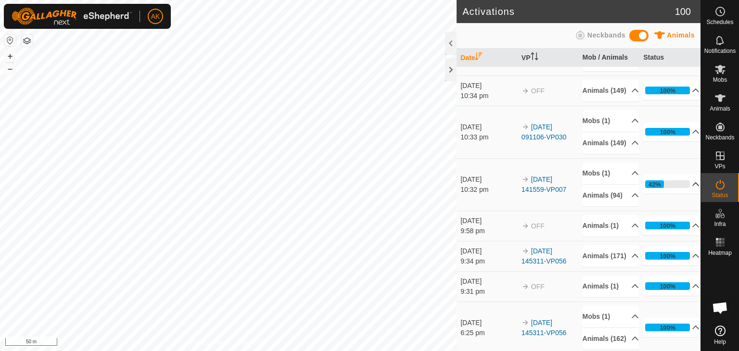
click at [692, 188] on icon at bounding box center [696, 184] width 8 height 8
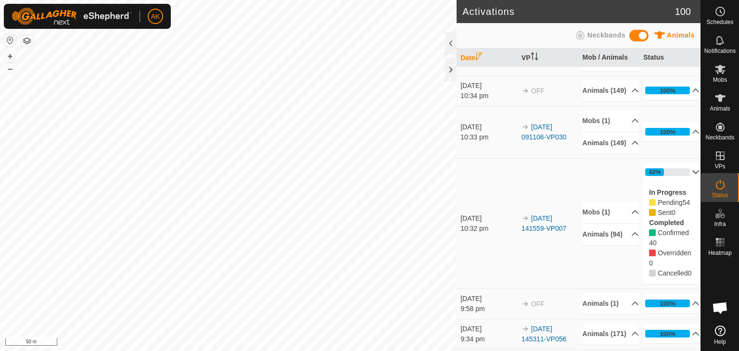
click at [682, 182] on p-accordion-header "42%" at bounding box center [671, 172] width 56 height 19
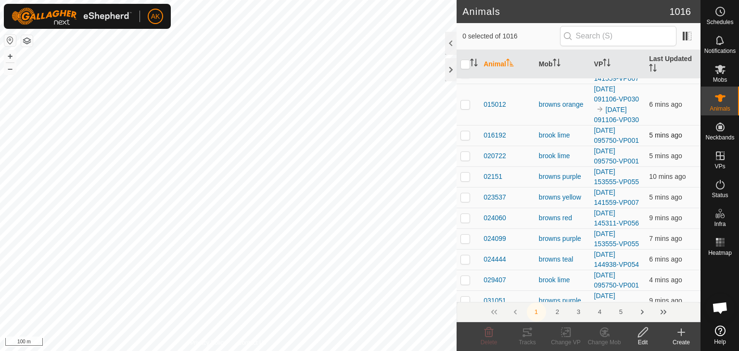
scroll to position [433, 0]
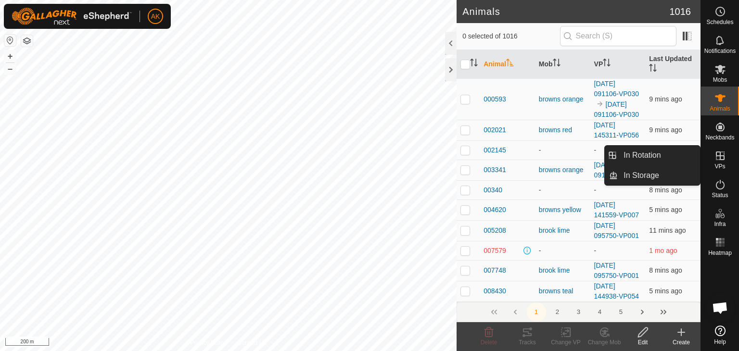
click at [718, 157] on icon at bounding box center [721, 156] width 12 height 12
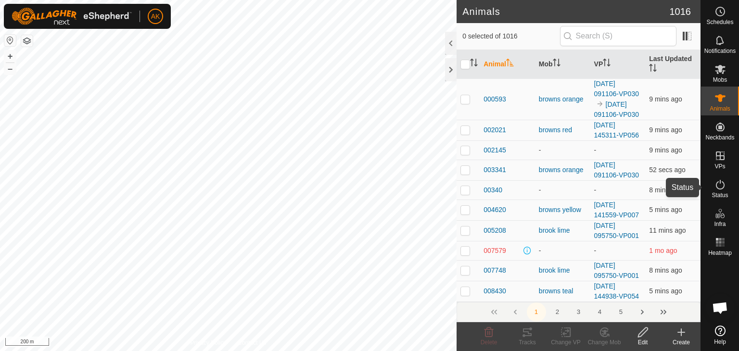
click at [722, 180] on icon at bounding box center [721, 185] width 12 height 12
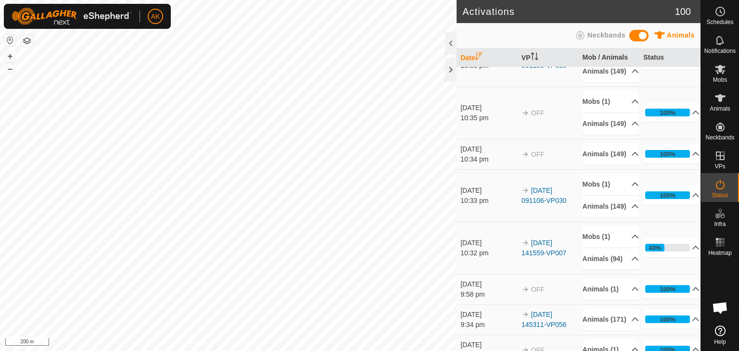
scroll to position [48, 0]
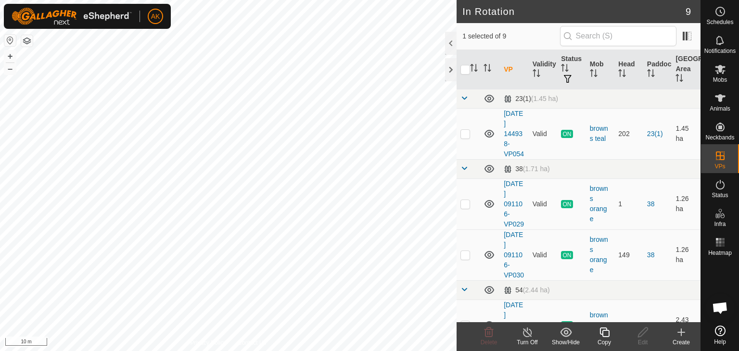
click at [606, 335] on icon at bounding box center [605, 333] width 12 height 12
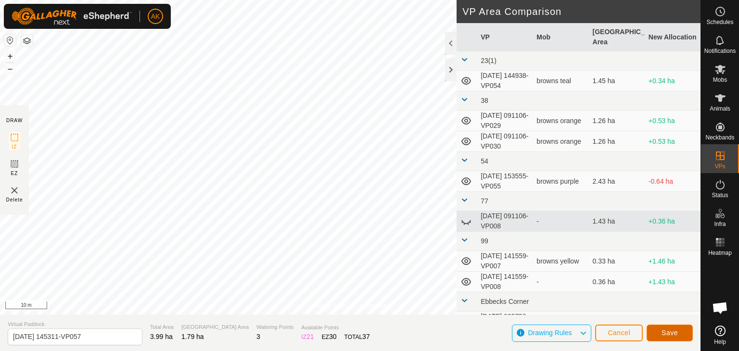
click at [672, 330] on span "Save" at bounding box center [670, 333] width 16 height 8
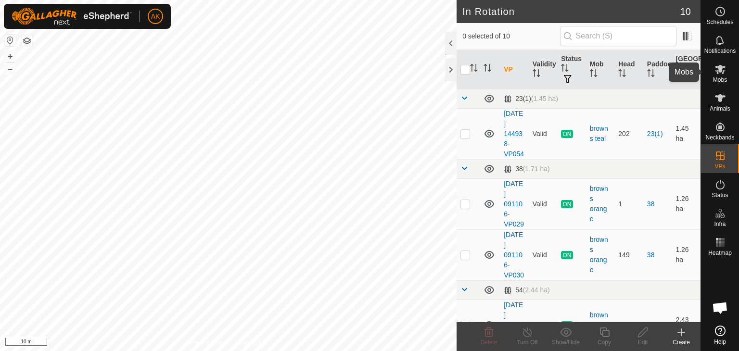
click at [717, 68] on icon at bounding box center [721, 70] width 12 height 12
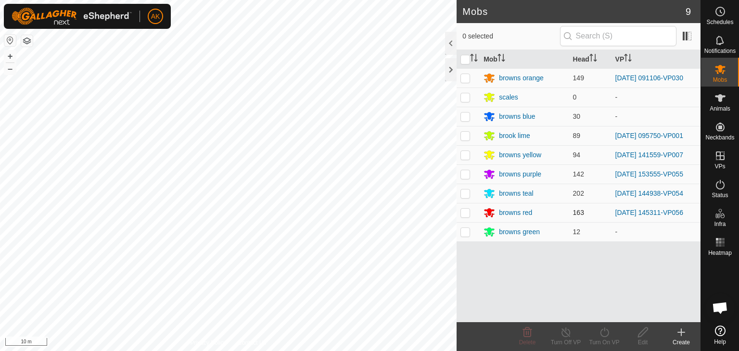
click at [466, 209] on p-checkbox at bounding box center [465, 213] width 10 height 8
checkbox input "true"
click at [608, 334] on icon at bounding box center [604, 333] width 9 height 10
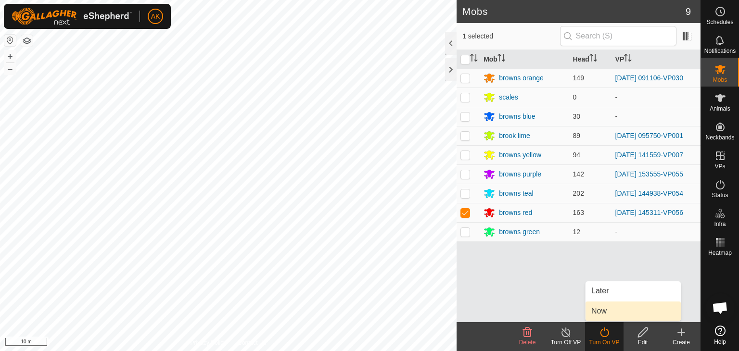
click at [612, 314] on link "Now" at bounding box center [633, 311] width 95 height 19
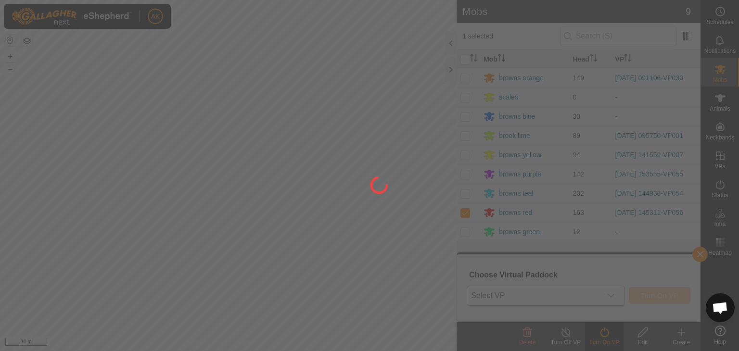
click at [591, 299] on div at bounding box center [369, 175] width 739 height 351
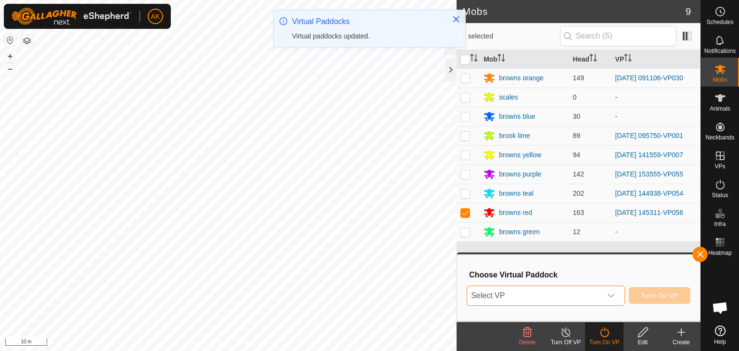
click at [591, 299] on span "Select VP" at bounding box center [534, 295] width 134 height 19
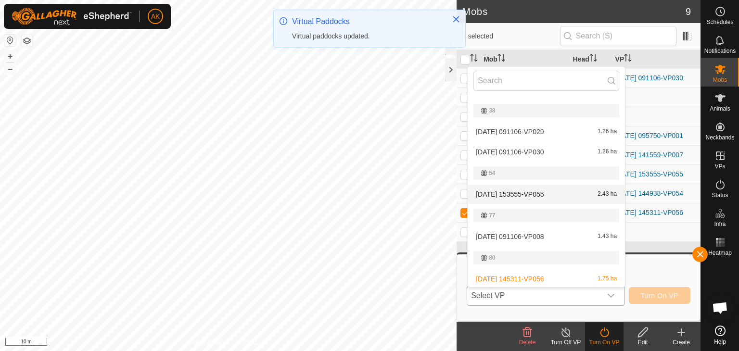
scroll to position [96, 0]
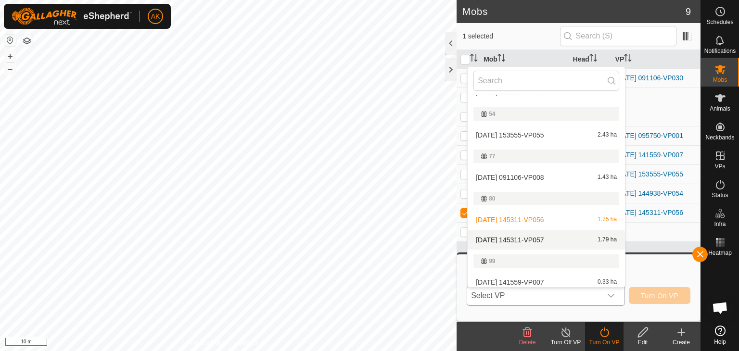
click at [536, 235] on li "2025-09-06 145311-VP057 1.79 ha" at bounding box center [546, 239] width 157 height 19
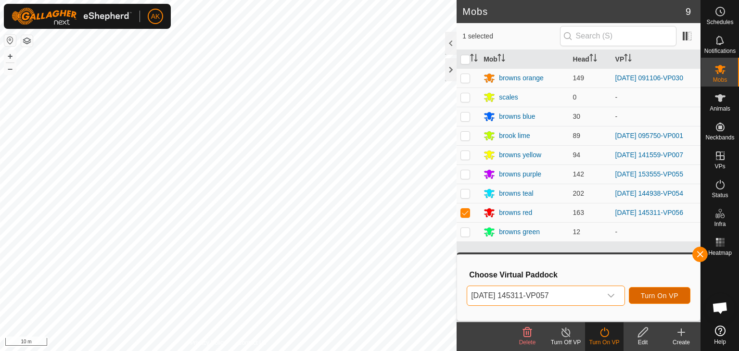
click at [651, 290] on button "Turn On VP" at bounding box center [660, 295] width 62 height 17
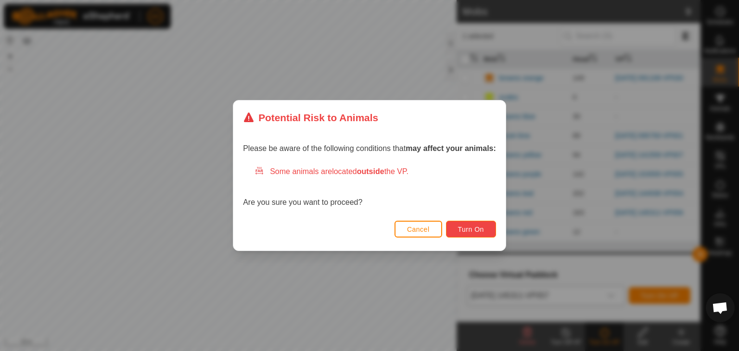
click at [472, 224] on button "Turn On" at bounding box center [471, 229] width 50 height 17
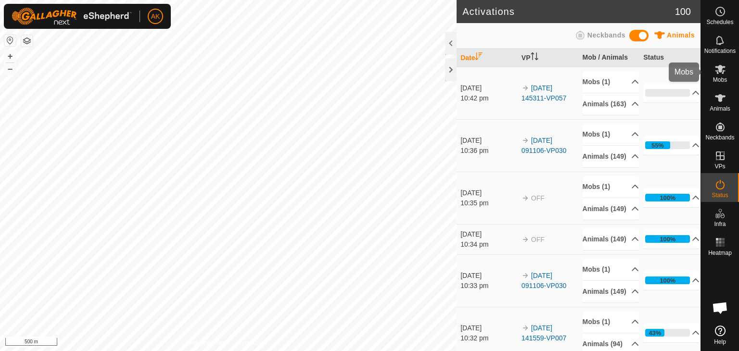
click at [722, 74] on icon at bounding box center [721, 70] width 12 height 12
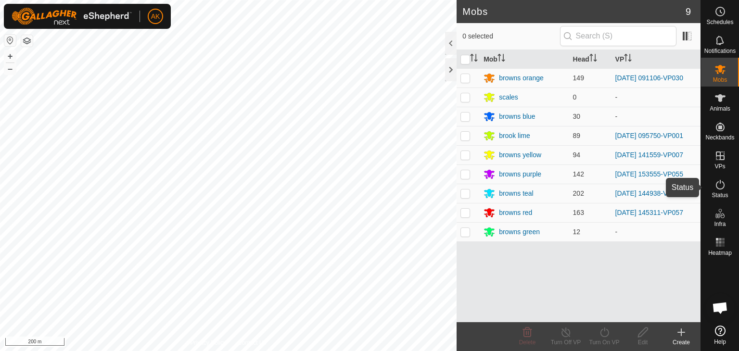
click at [722, 185] on icon at bounding box center [721, 185] width 12 height 12
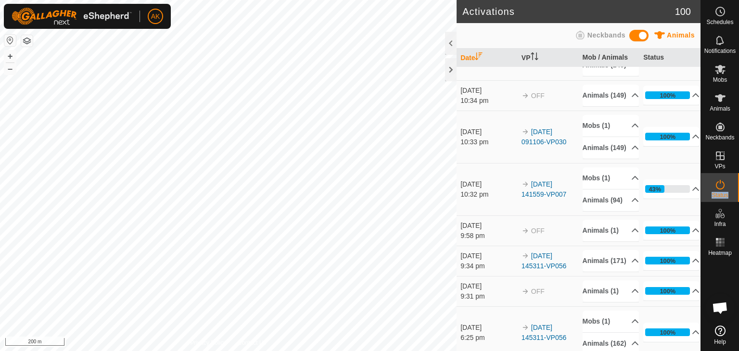
scroll to position [144, 0]
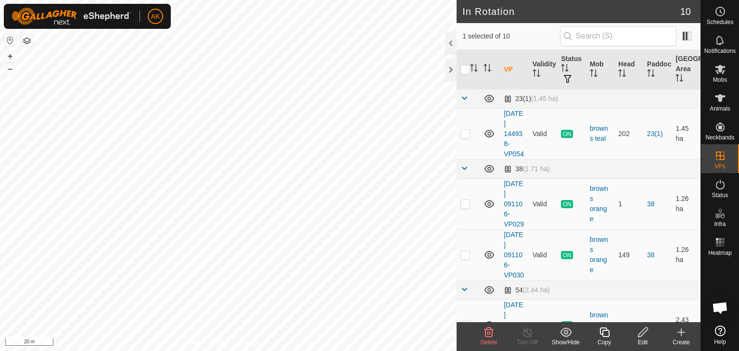
click at [641, 335] on icon at bounding box center [643, 333] width 12 height 12
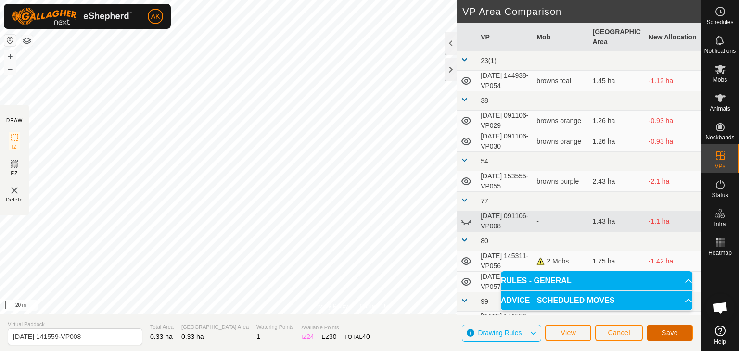
click at [678, 334] on button "Save" at bounding box center [670, 333] width 46 height 17
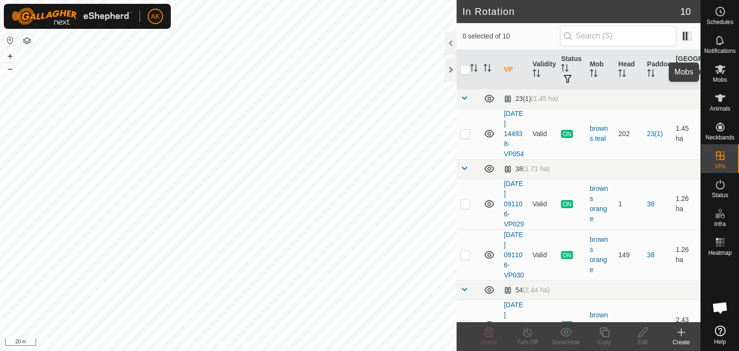
click at [718, 69] on icon at bounding box center [721, 70] width 12 height 12
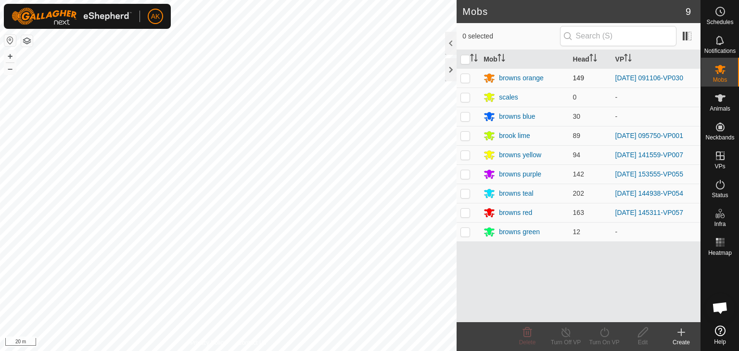
click at [463, 74] on p-checkbox at bounding box center [465, 78] width 10 height 8
click at [602, 335] on icon at bounding box center [605, 333] width 12 height 12
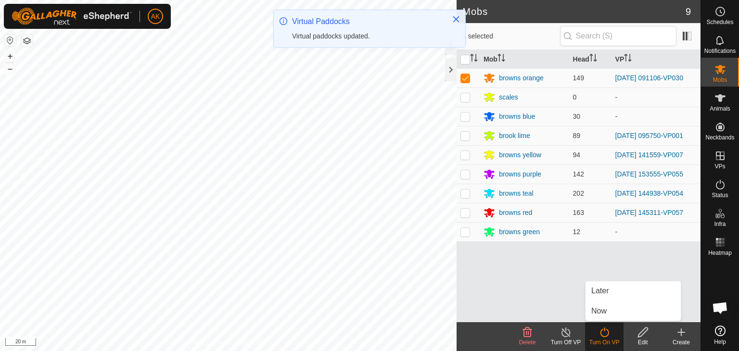
click at [606, 312] on link "Now" at bounding box center [633, 311] width 95 height 19
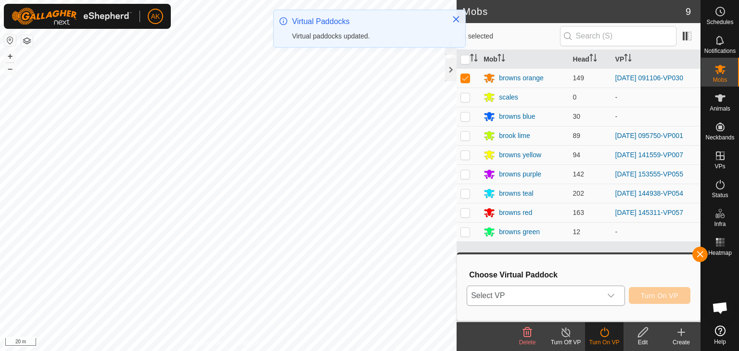
click at [612, 296] on icon "dropdown trigger" at bounding box center [611, 296] width 7 height 4
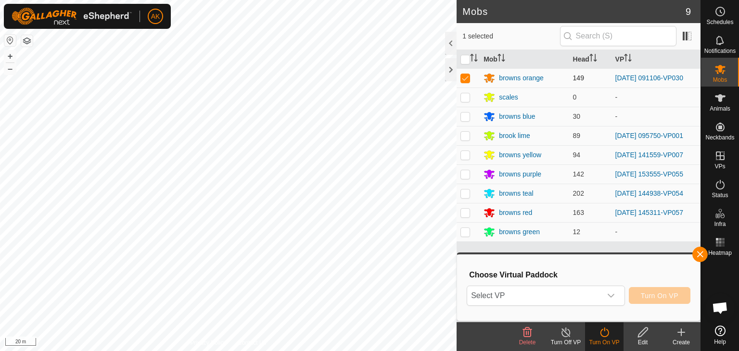
click at [467, 81] on p-checkbox at bounding box center [465, 78] width 10 height 8
click at [466, 80] on p-checkbox at bounding box center [465, 78] width 10 height 8
click at [608, 297] on icon "dropdown trigger" at bounding box center [611, 296] width 8 height 8
click at [463, 76] on p-checkbox at bounding box center [465, 78] width 10 height 8
checkbox input "false"
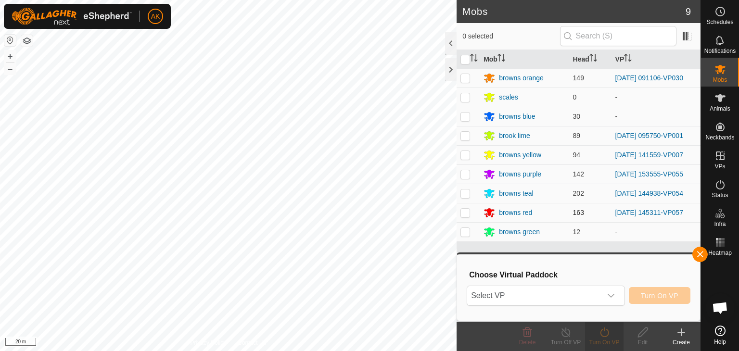
click at [467, 213] on p-checkbox at bounding box center [465, 213] width 10 height 8
checkbox input "true"
click at [609, 337] on icon at bounding box center [605, 333] width 12 height 12
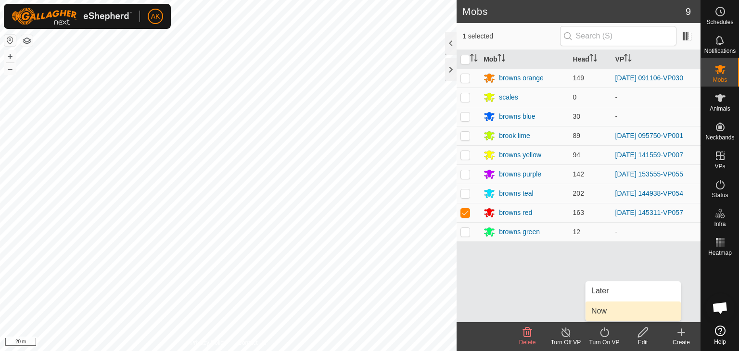
click at [609, 311] on link "Now" at bounding box center [633, 311] width 95 height 19
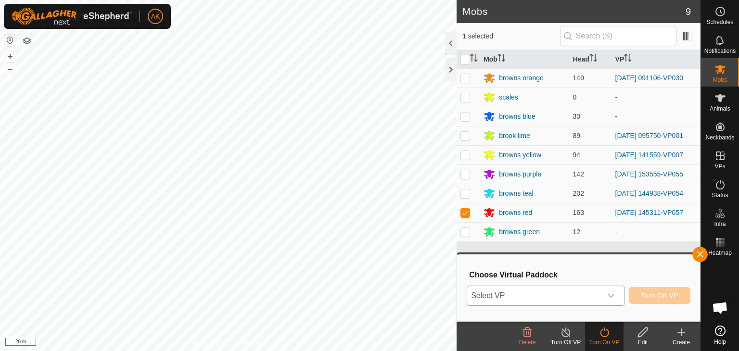
click at [610, 296] on icon "dropdown trigger" at bounding box center [611, 296] width 7 height 4
click at [720, 183] on icon at bounding box center [720, 185] width 9 height 10
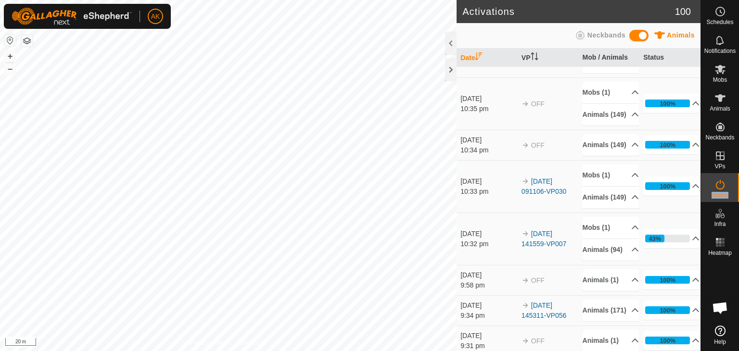
scroll to position [96, 0]
